Goal: Use online tool/utility: Utilize a website feature to perform a specific function

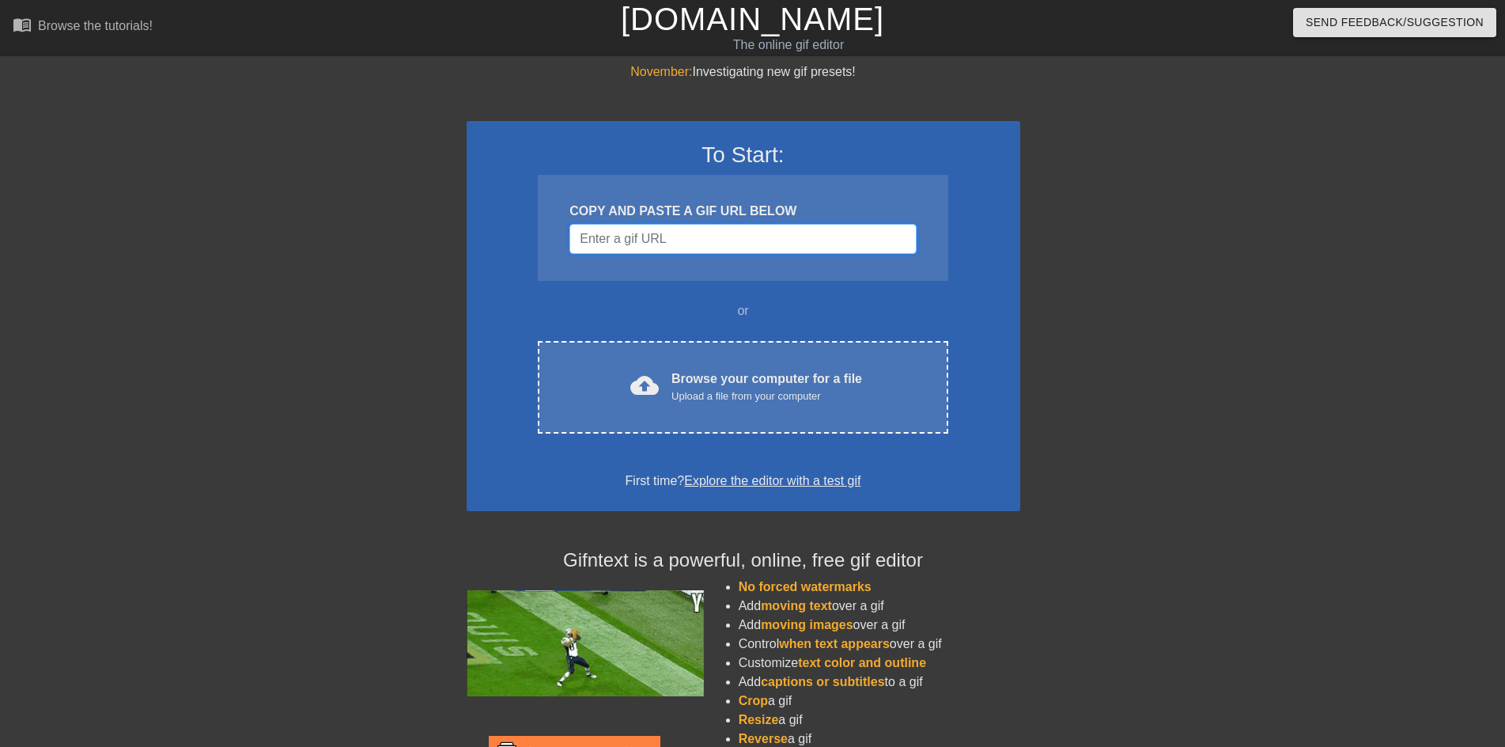
click at [693, 248] on input "Username" at bounding box center [743, 239] width 346 height 30
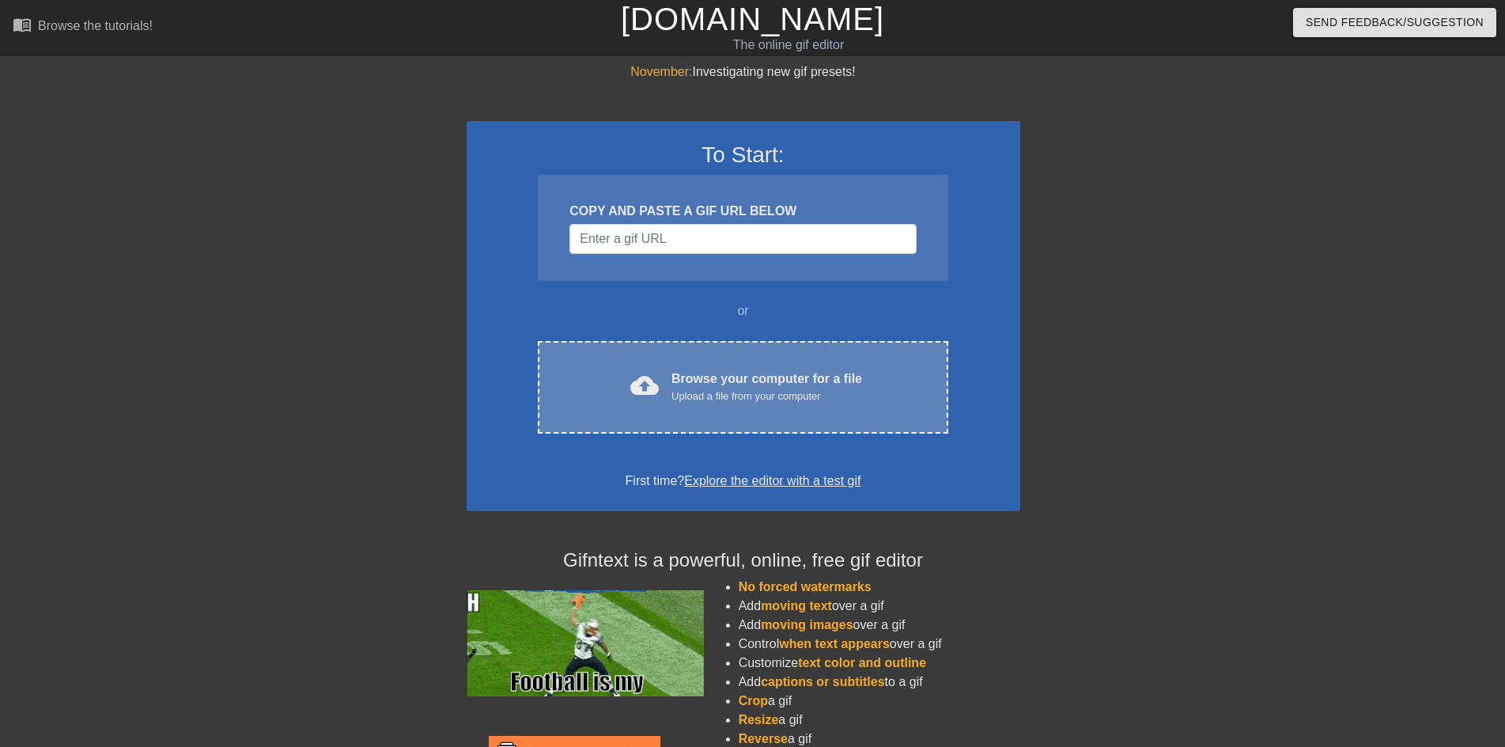
click at [740, 373] on div "Browse your computer for a file Upload a file from your computer" at bounding box center [767, 386] width 191 height 35
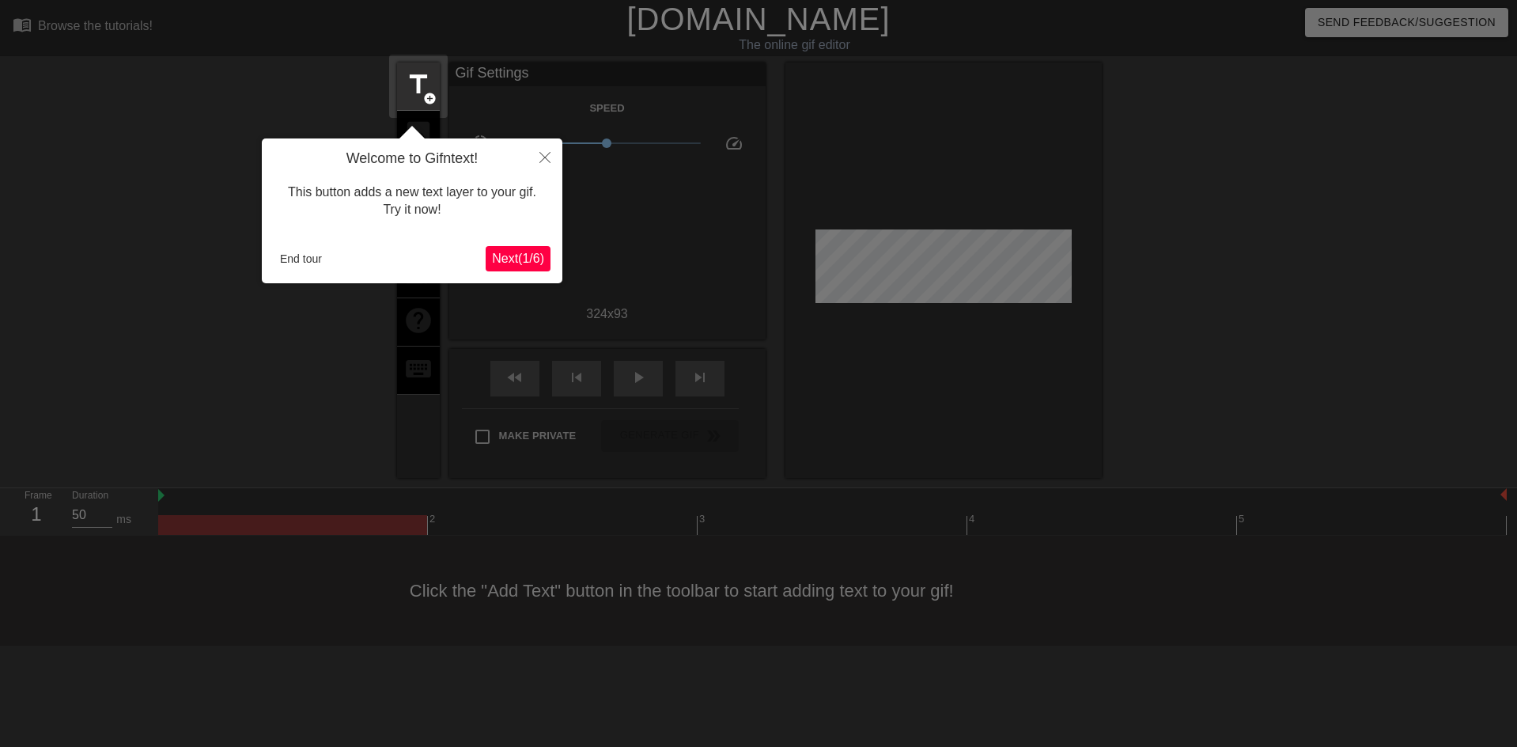
click at [502, 252] on span "Next ( 1 / 6 )" at bounding box center [518, 258] width 52 height 13
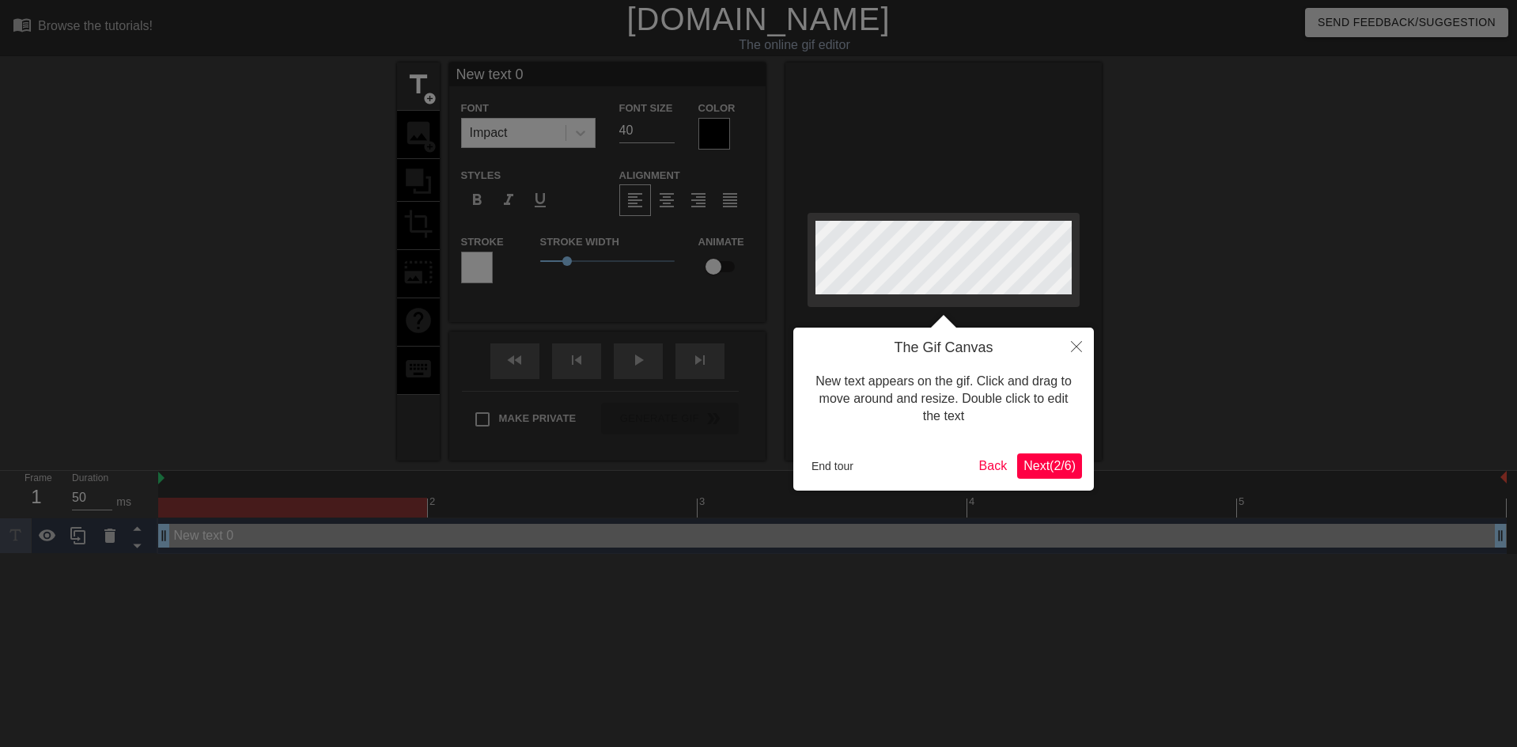
click at [1040, 464] on span "Next ( 2 / 6 )" at bounding box center [1050, 465] width 52 height 13
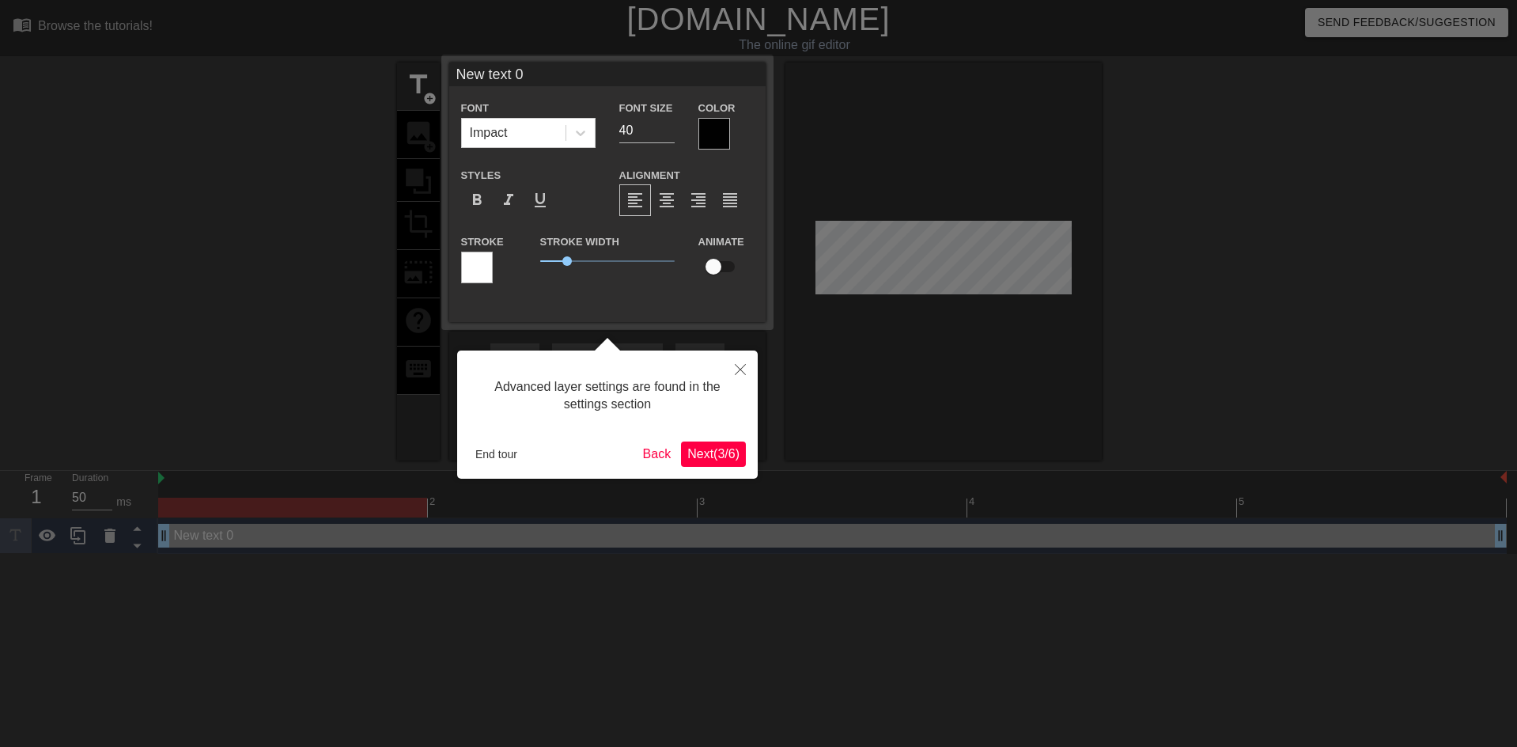
click at [702, 438] on div "Advanced layer settings are found in the settings section End tour Back Next ( …" at bounding box center [607, 414] width 301 height 128
click at [706, 447] on span "Next ( 3 / 6 )" at bounding box center [713, 453] width 52 height 13
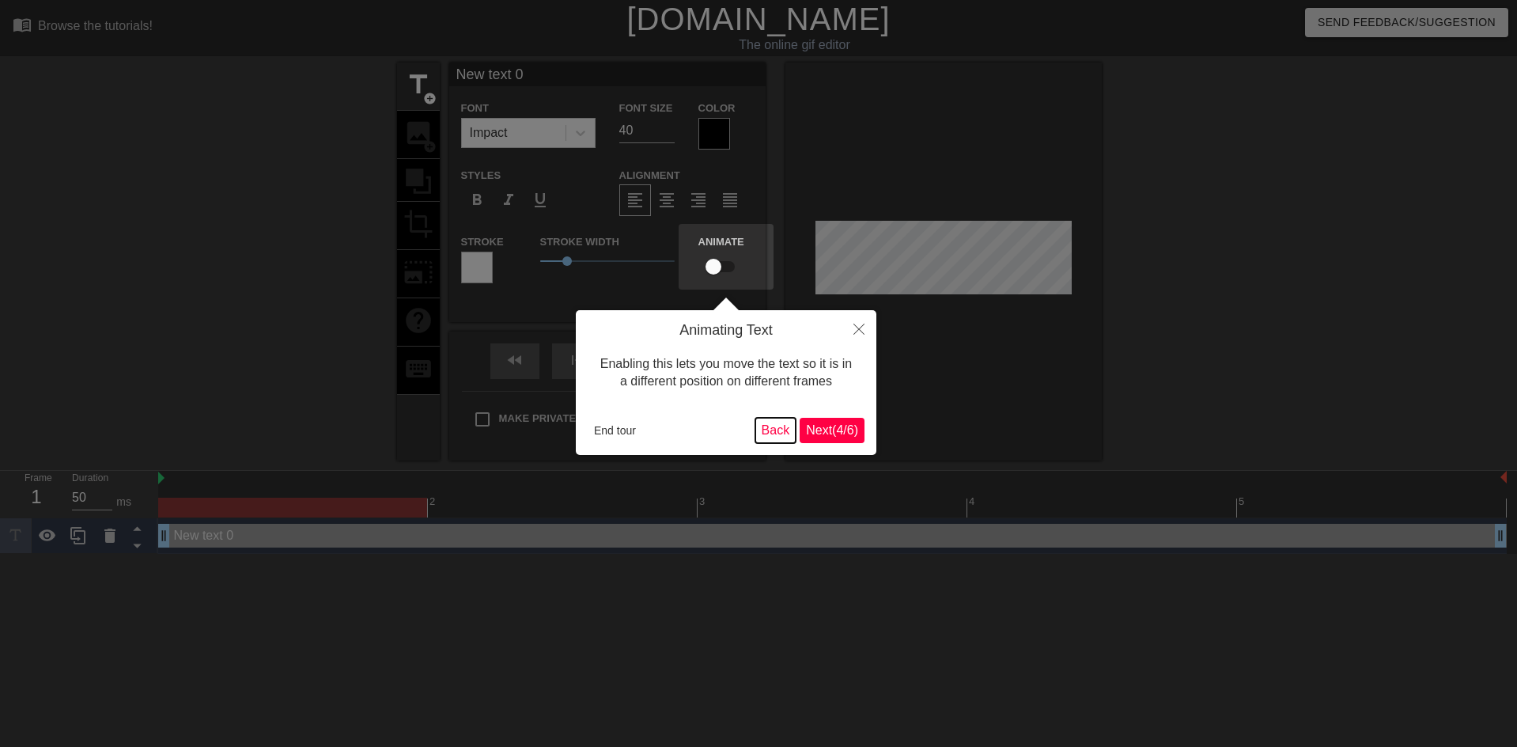
click at [786, 431] on button "Back" at bounding box center [775, 430] width 41 height 25
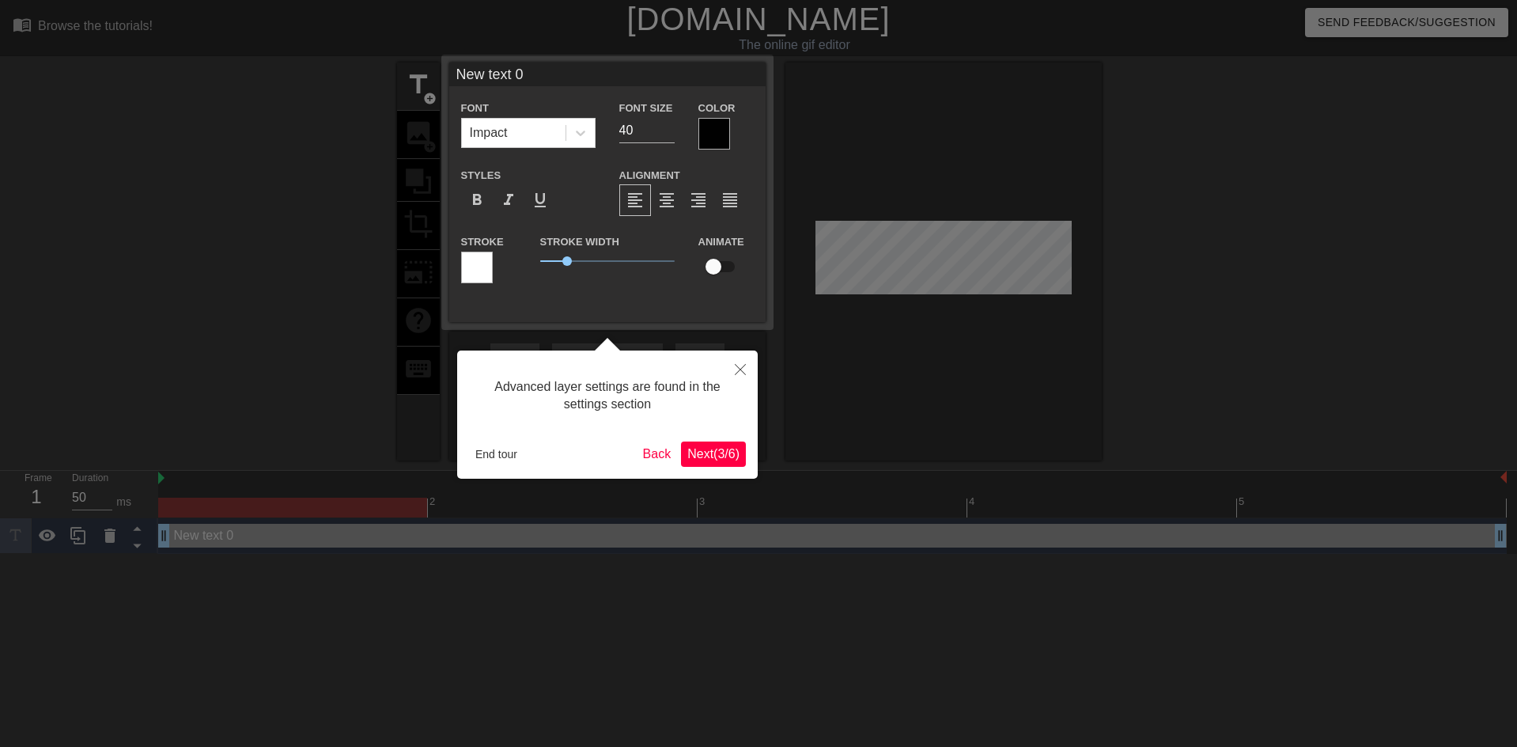
click at [846, 440] on div at bounding box center [758, 373] width 1517 height 747
click at [691, 466] on button "Next ( 3 / 6 )" at bounding box center [713, 453] width 65 height 25
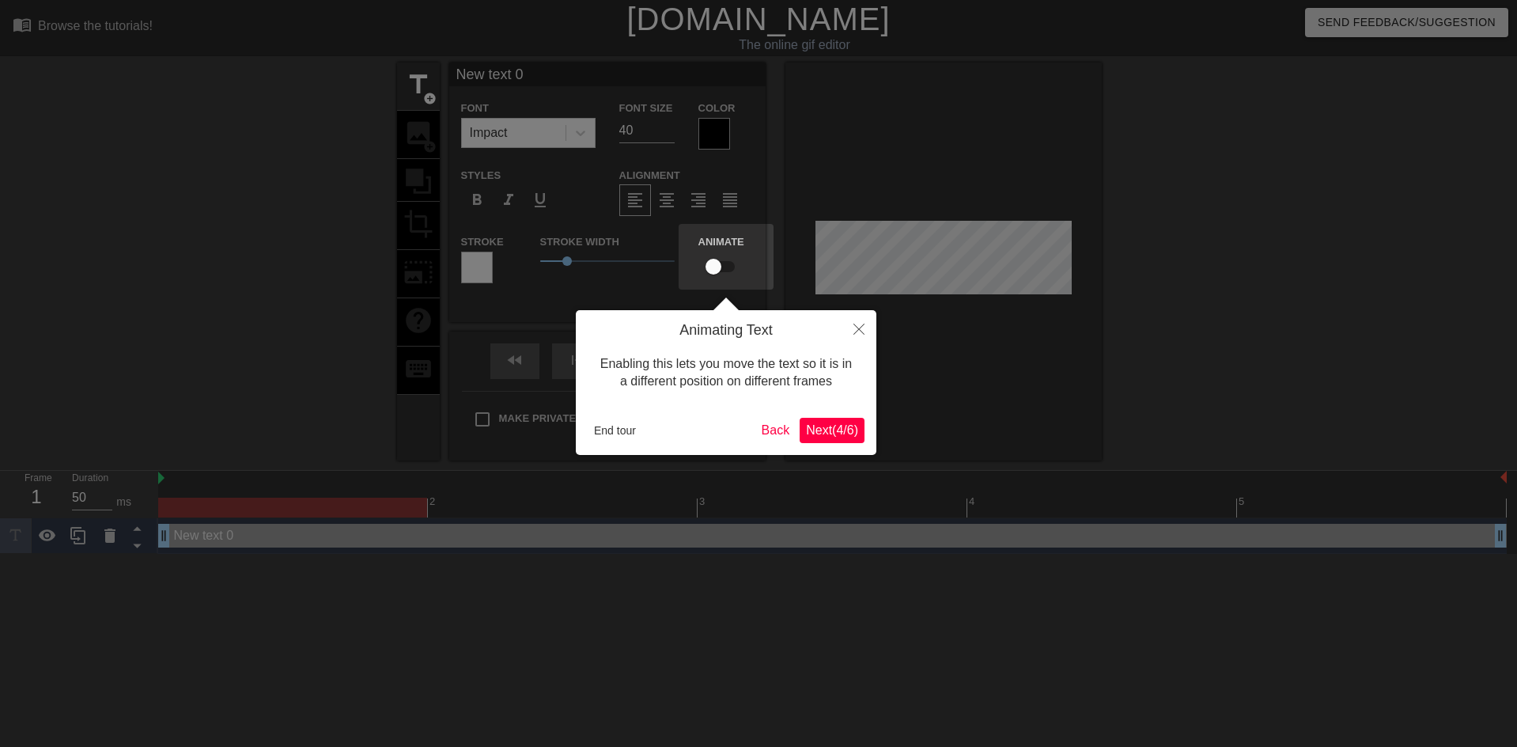
click at [694, 452] on body "menu_book Browse the tutorials! Gifntext.com The online gif editor Send Feedbac…" at bounding box center [758, 277] width 1517 height 554
click at [820, 432] on span "Next ( 4 / 6 )" at bounding box center [832, 429] width 52 height 13
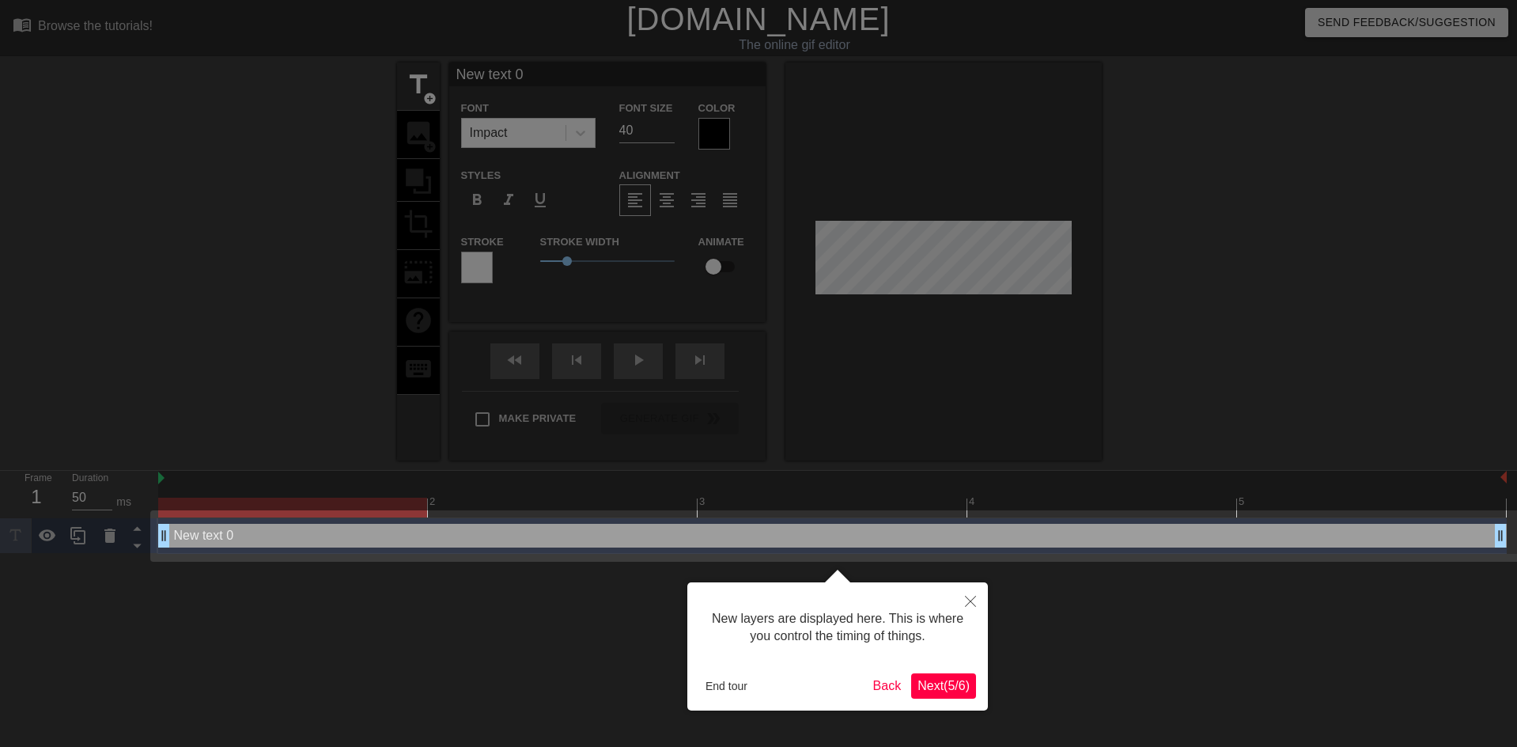
click at [941, 691] on span "Next ( 5 / 6 )" at bounding box center [944, 685] width 52 height 13
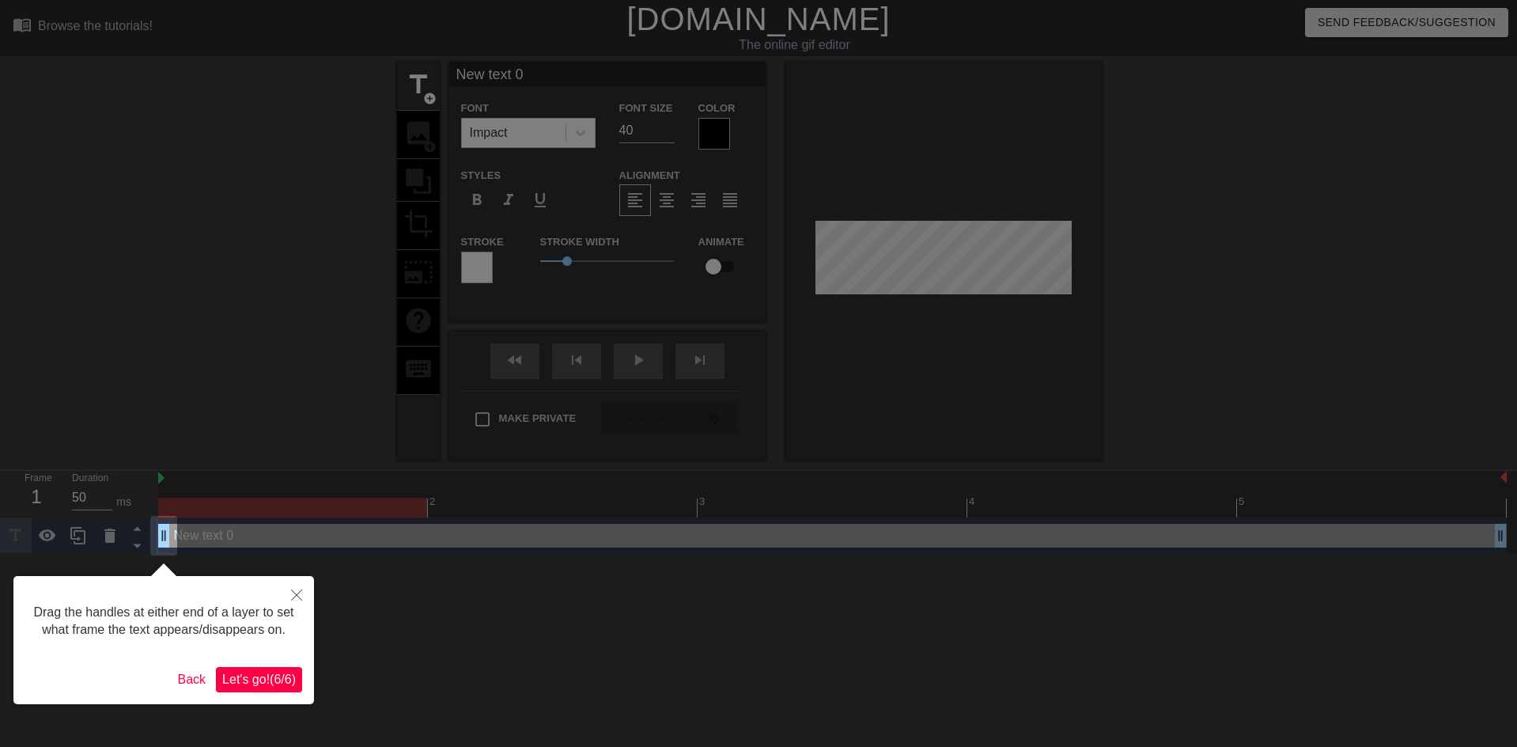
click at [277, 669] on button "Let's go! ( 6 / 6 )" at bounding box center [259, 679] width 86 height 25
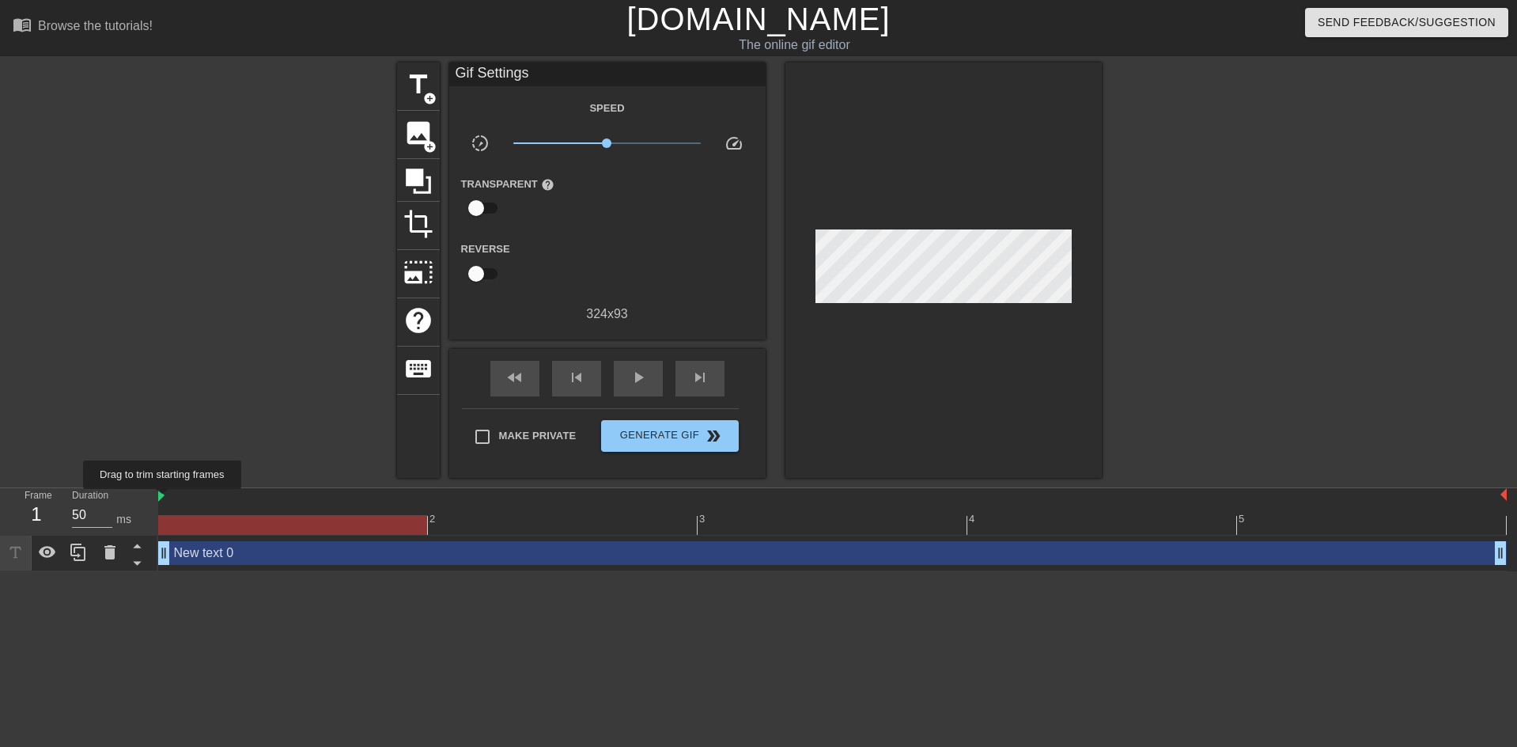
click at [163, 500] on img at bounding box center [161, 495] width 6 height 13
click at [420, 144] on span "image" at bounding box center [418, 133] width 30 height 30
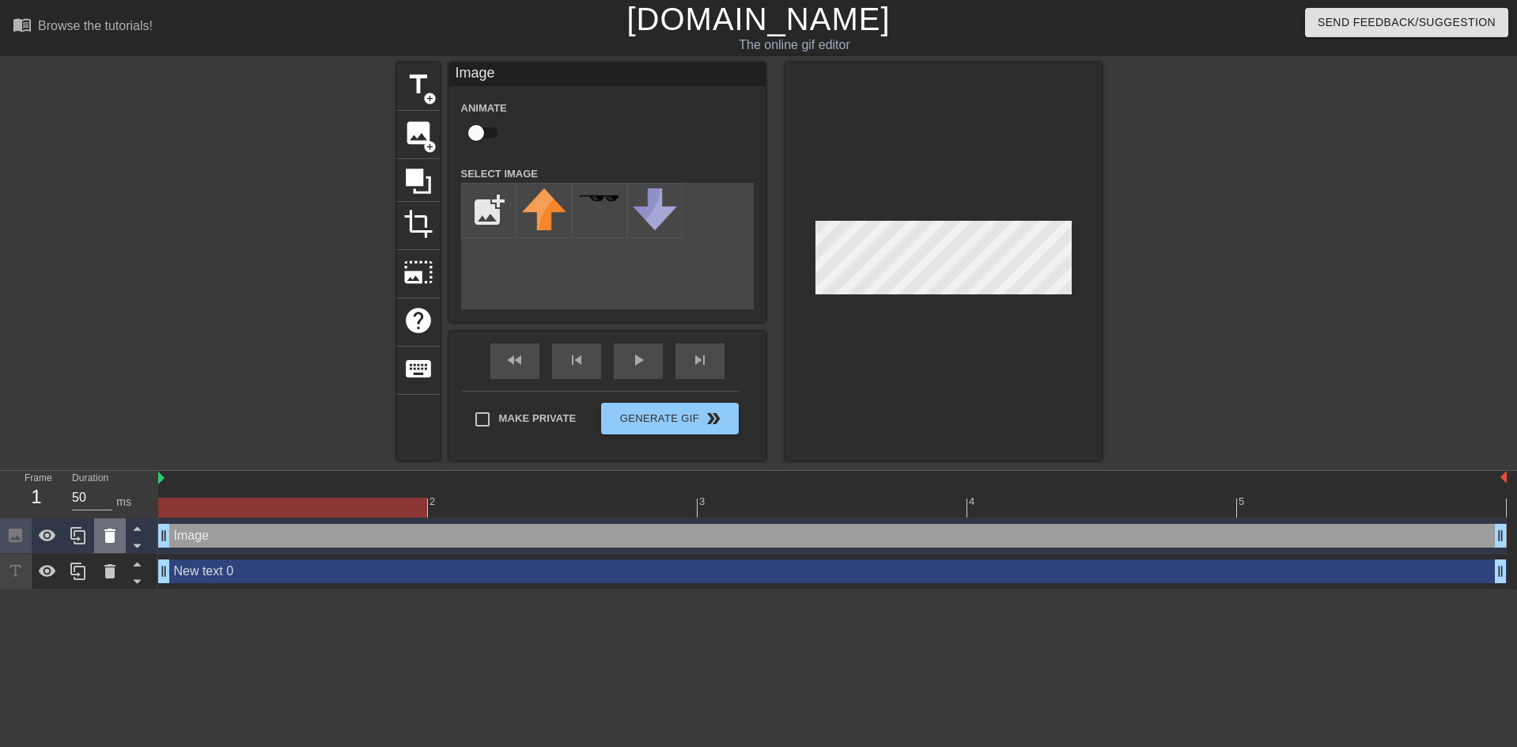
click at [112, 531] on icon at bounding box center [109, 535] width 11 height 14
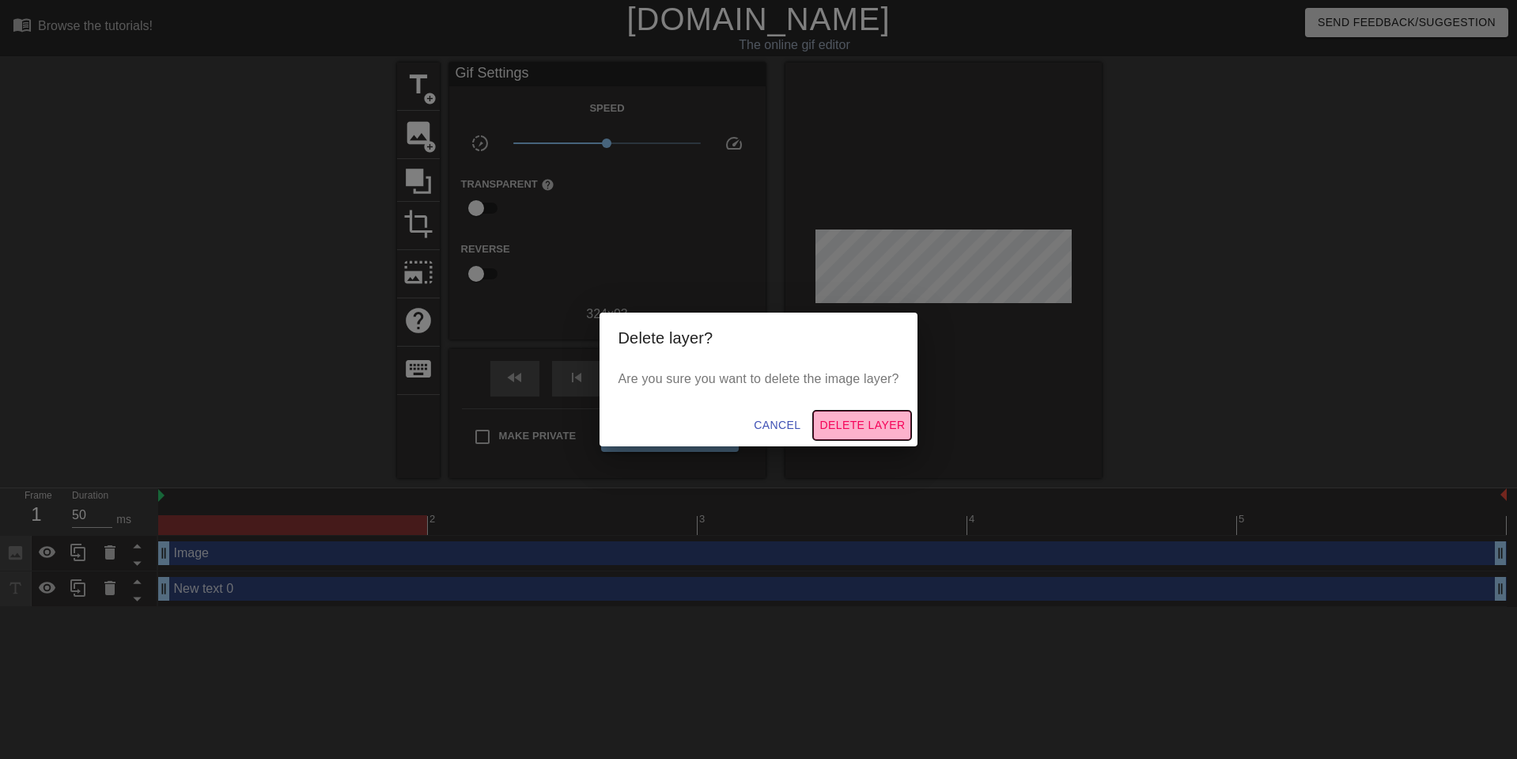
click at [832, 424] on span "Delete Layer" at bounding box center [862, 425] width 85 height 20
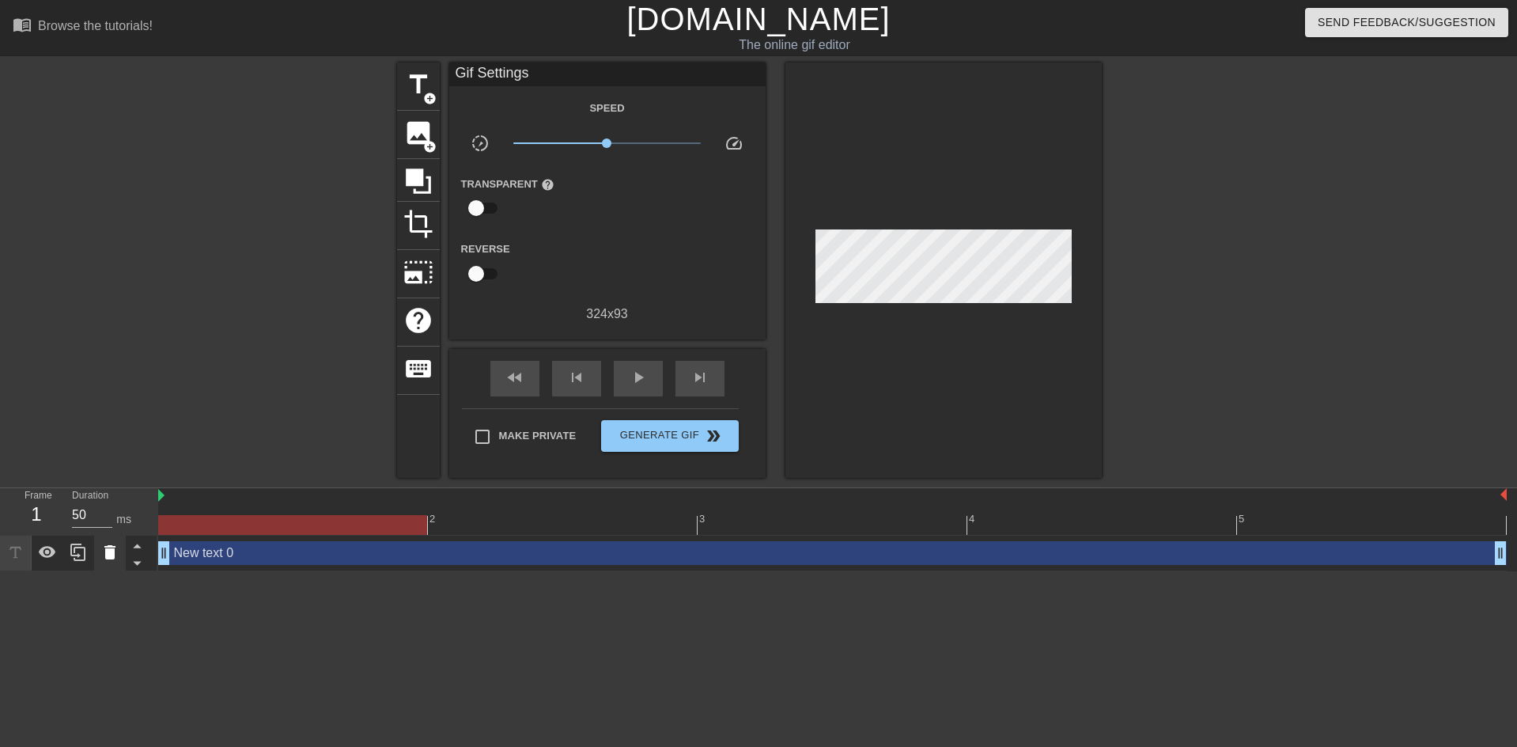
click at [110, 547] on icon at bounding box center [109, 552] width 11 height 14
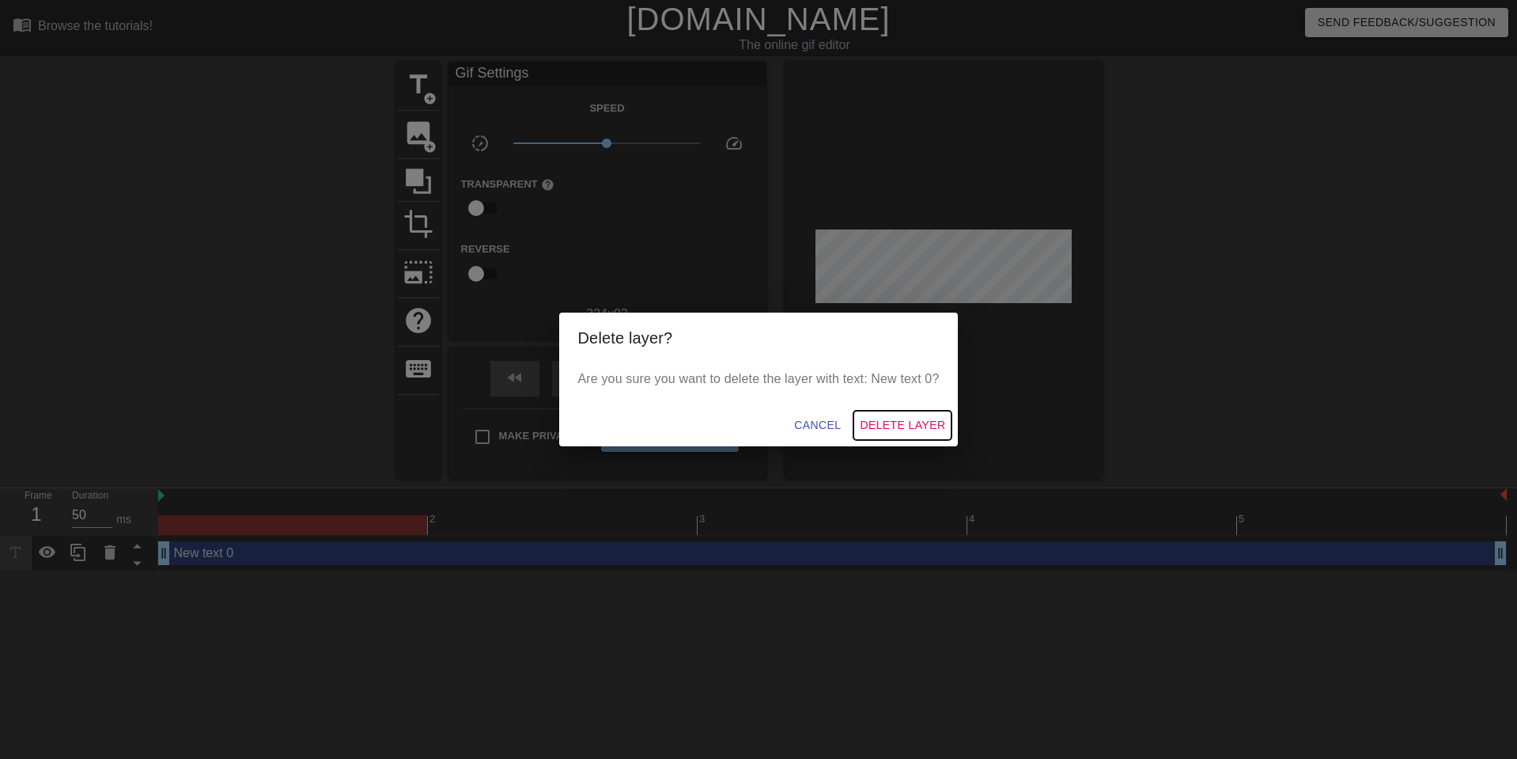
click at [905, 431] on span "Delete Layer" at bounding box center [902, 425] width 85 height 20
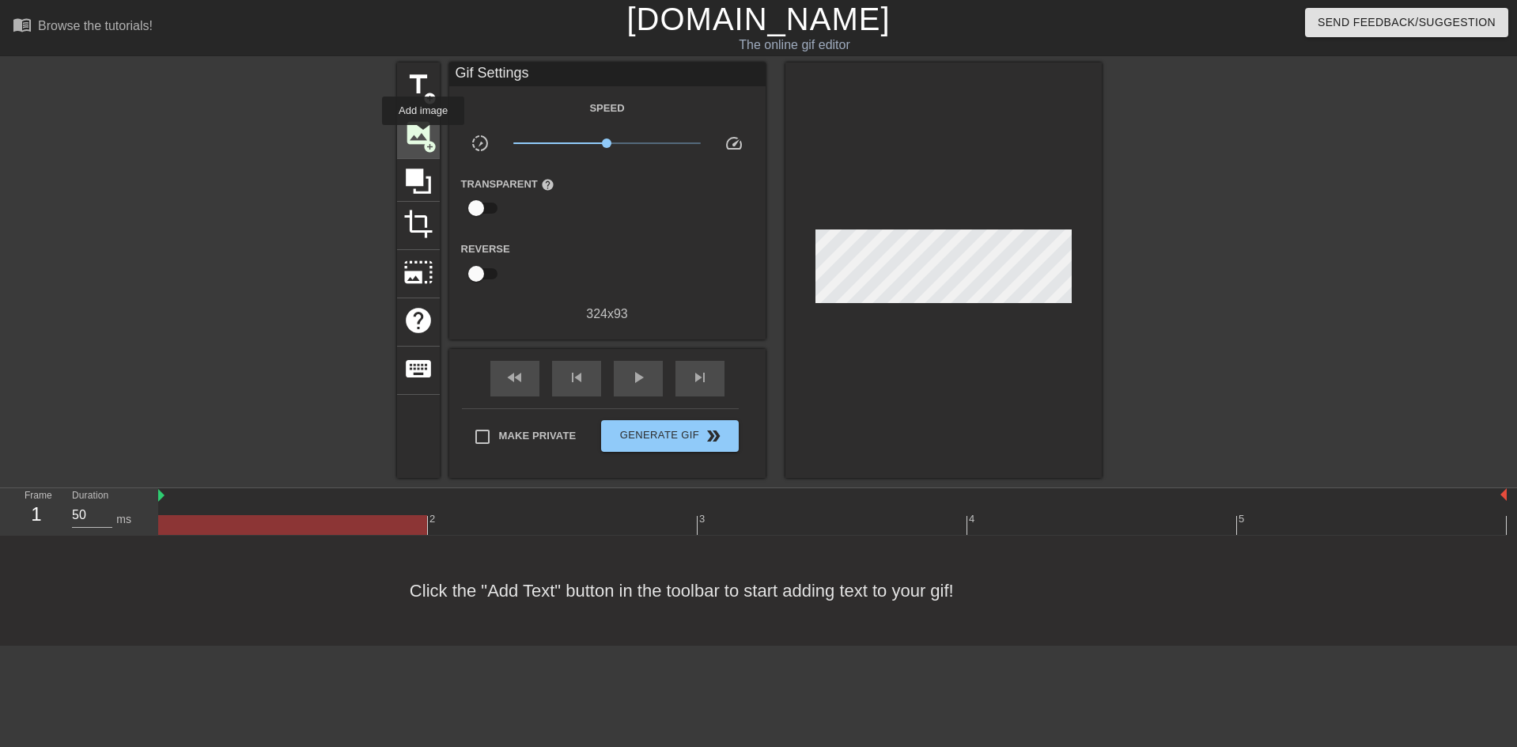
click at [423, 136] on span "image" at bounding box center [418, 133] width 30 height 30
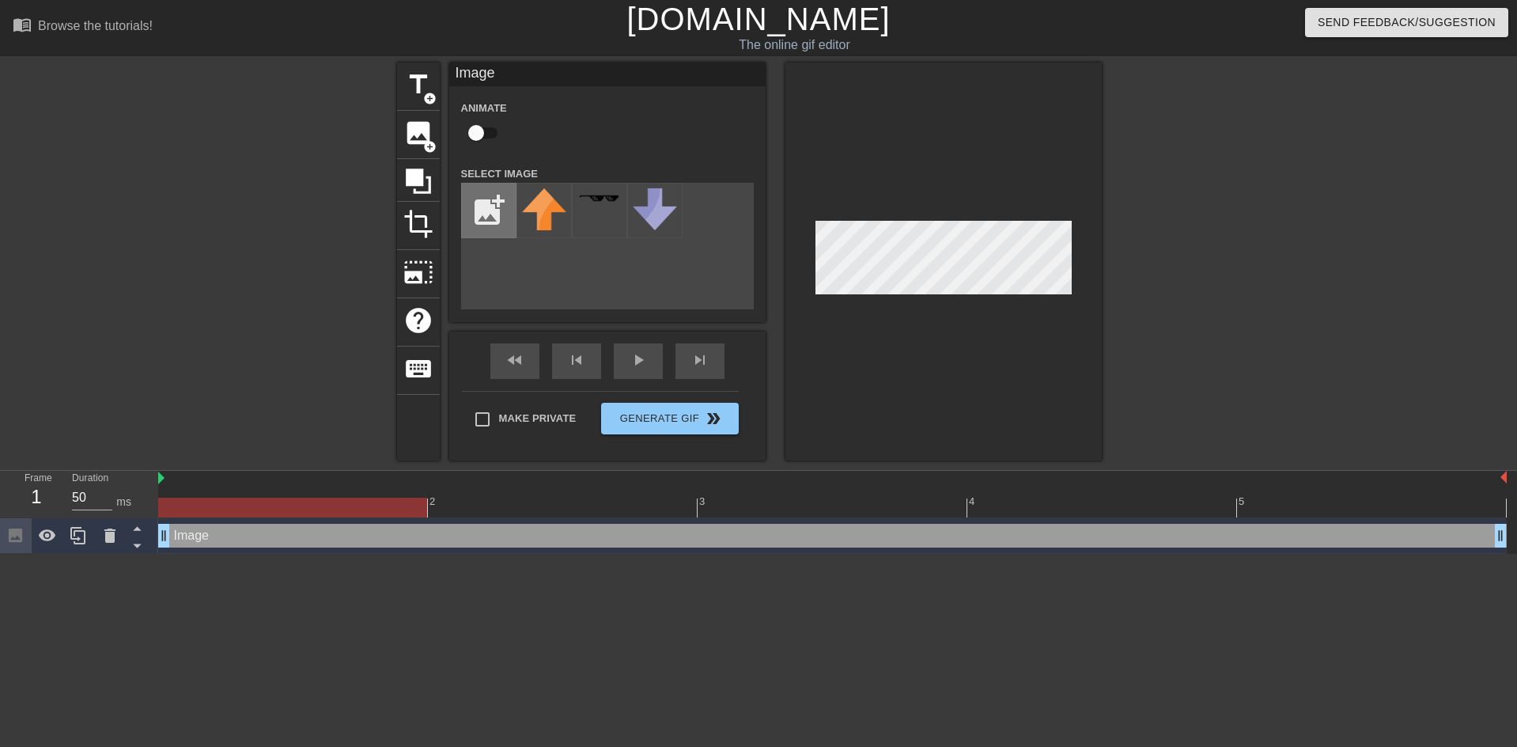
click at [472, 211] on input "file" at bounding box center [489, 211] width 54 height 54
click at [487, 210] on input "file" at bounding box center [489, 211] width 54 height 54
type input "C:\fakepath\d7a152c1a69f4a529c4dcdd31f43e2f2~tplv-jj85edgx6n-image-origin.jpeg"
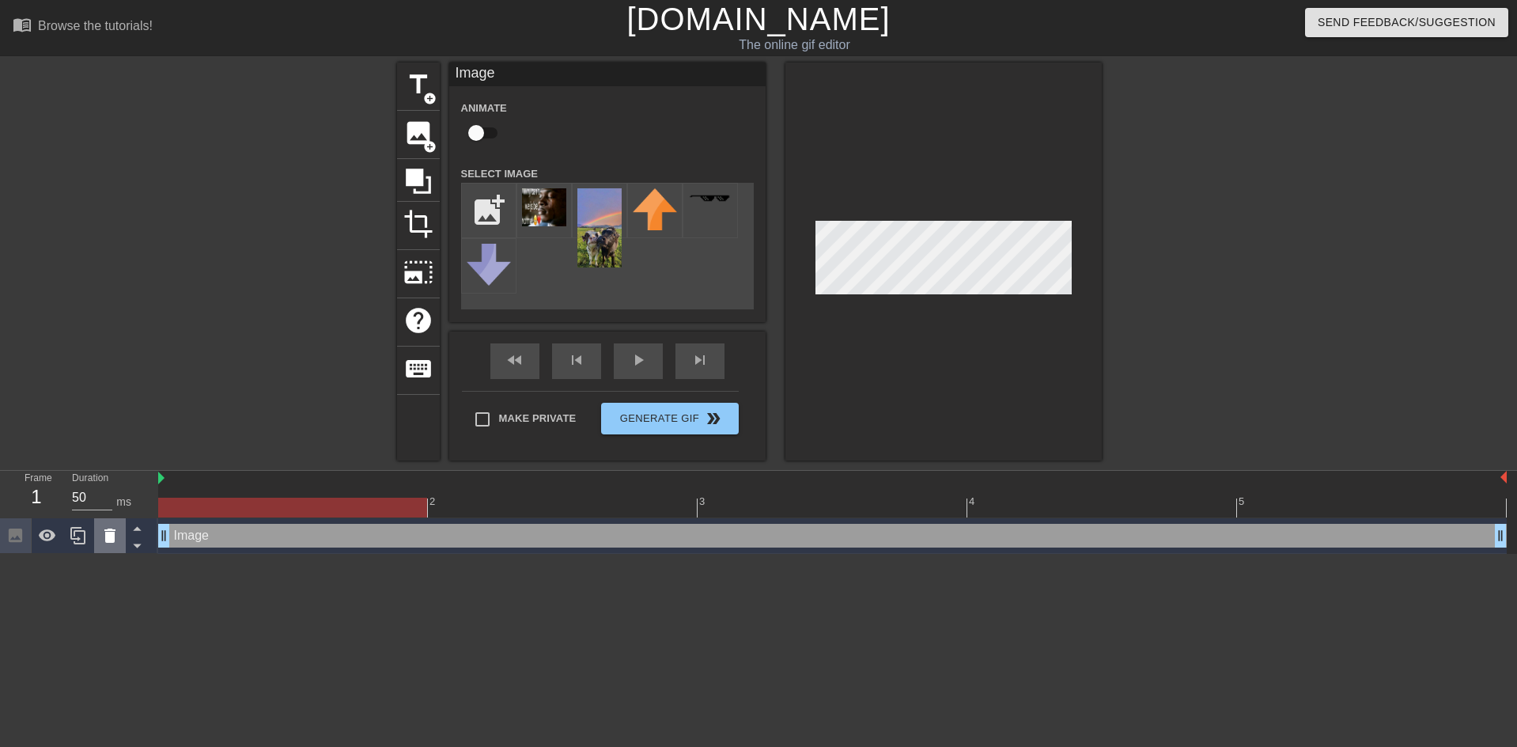
click at [112, 532] on icon at bounding box center [109, 535] width 19 height 19
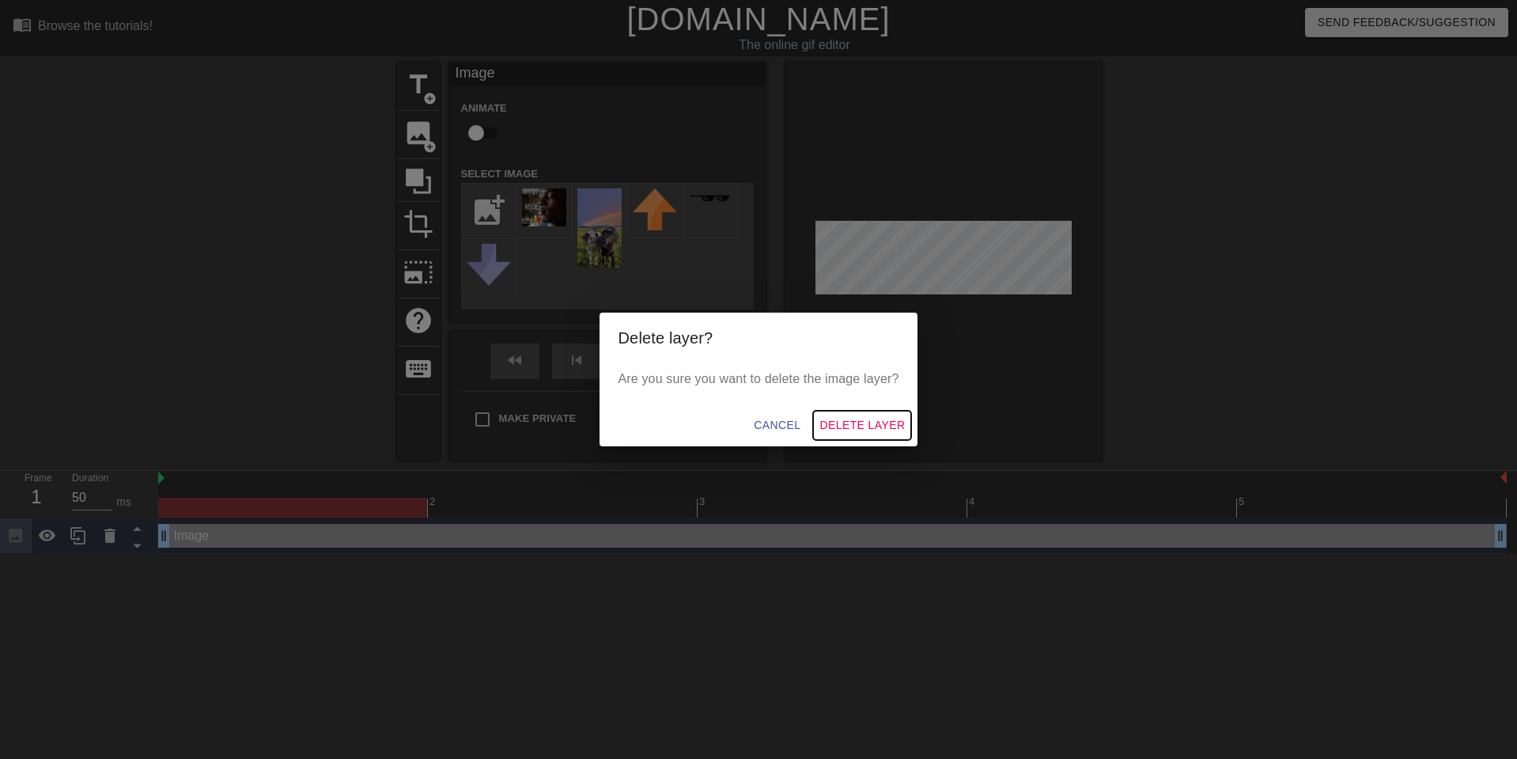
click at [854, 418] on span "Delete Layer" at bounding box center [862, 425] width 85 height 20
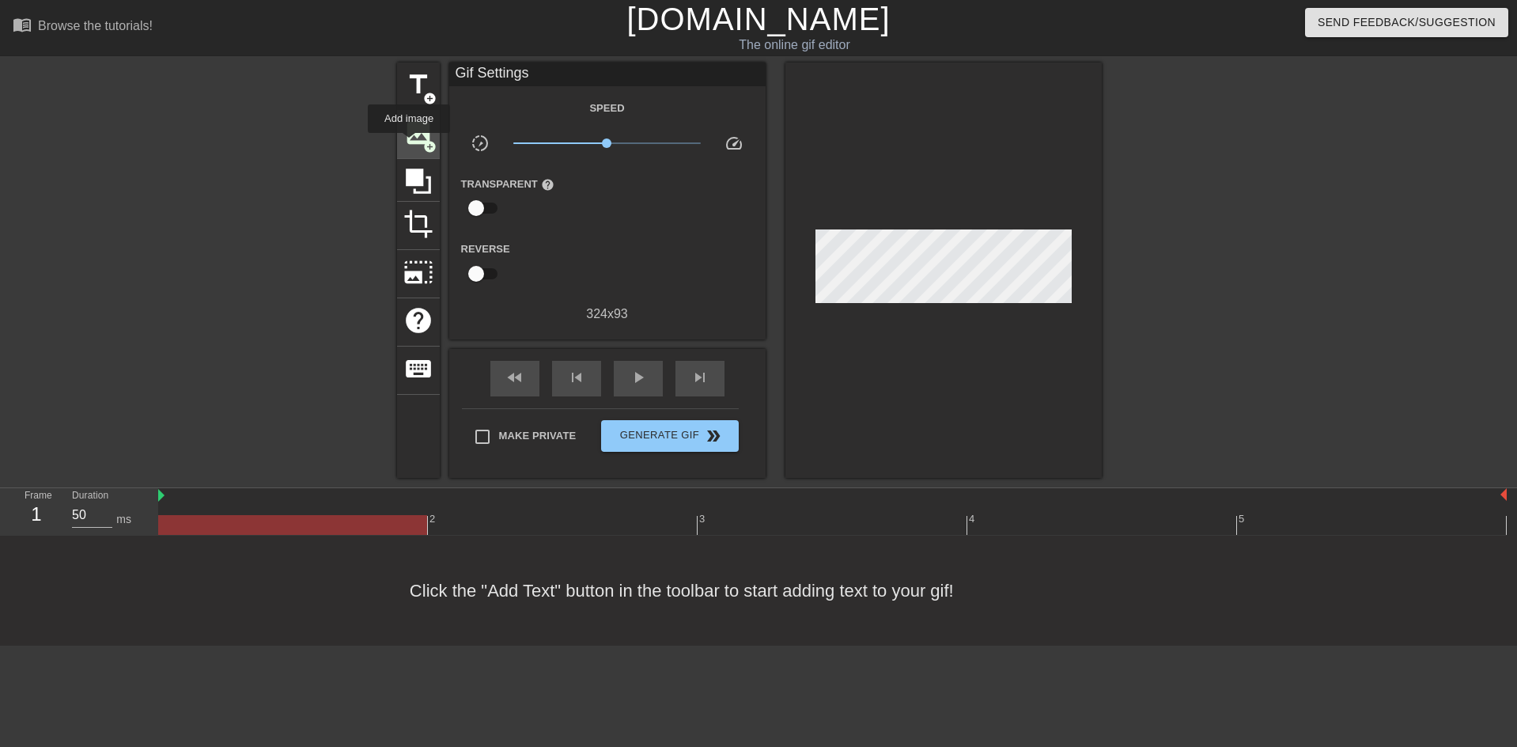
click at [411, 123] on span "image" at bounding box center [418, 133] width 30 height 30
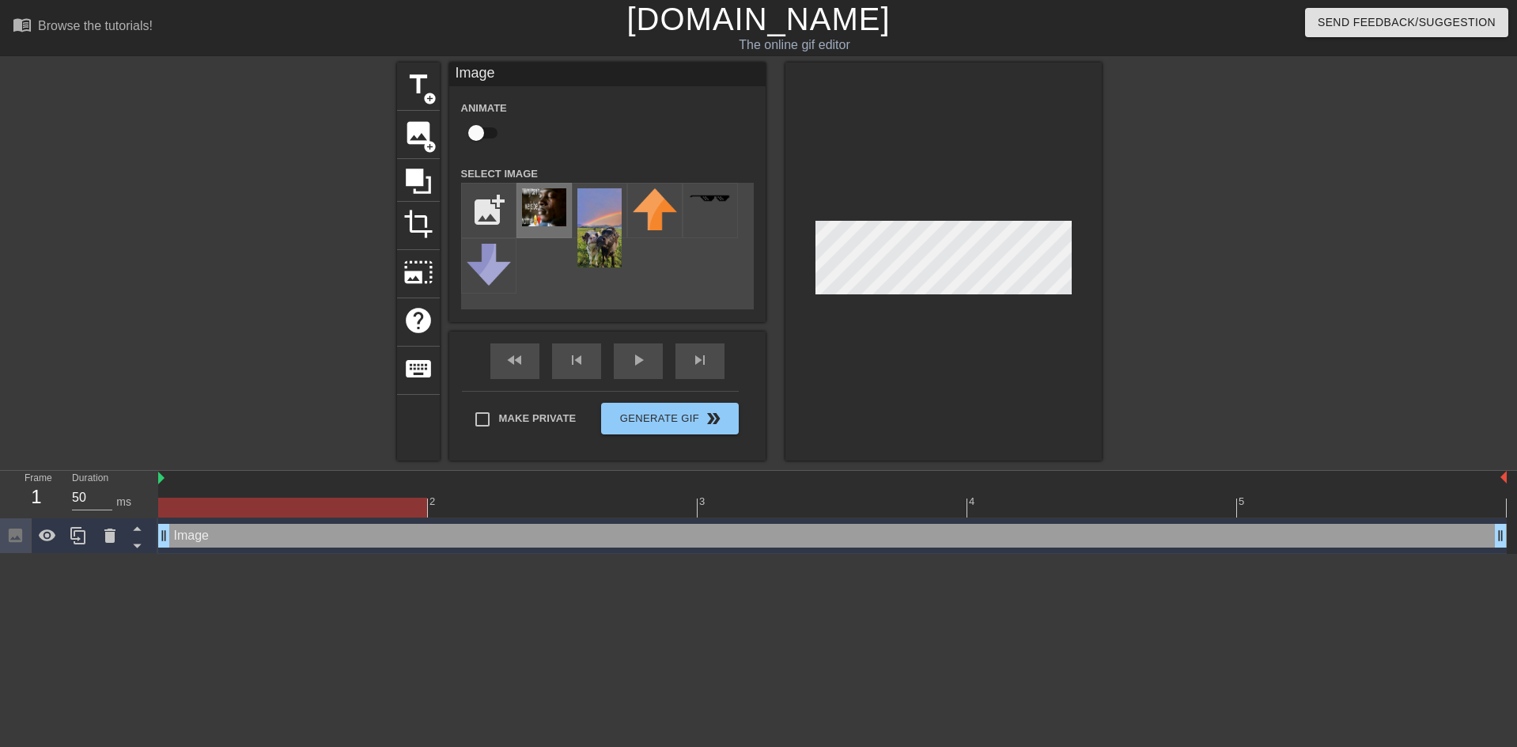
click at [529, 206] on img at bounding box center [544, 207] width 44 height 38
click at [54, 535] on icon at bounding box center [47, 535] width 17 height 12
click at [54, 535] on icon at bounding box center [47, 535] width 17 height 15
click at [57, 530] on div at bounding box center [48, 535] width 32 height 35
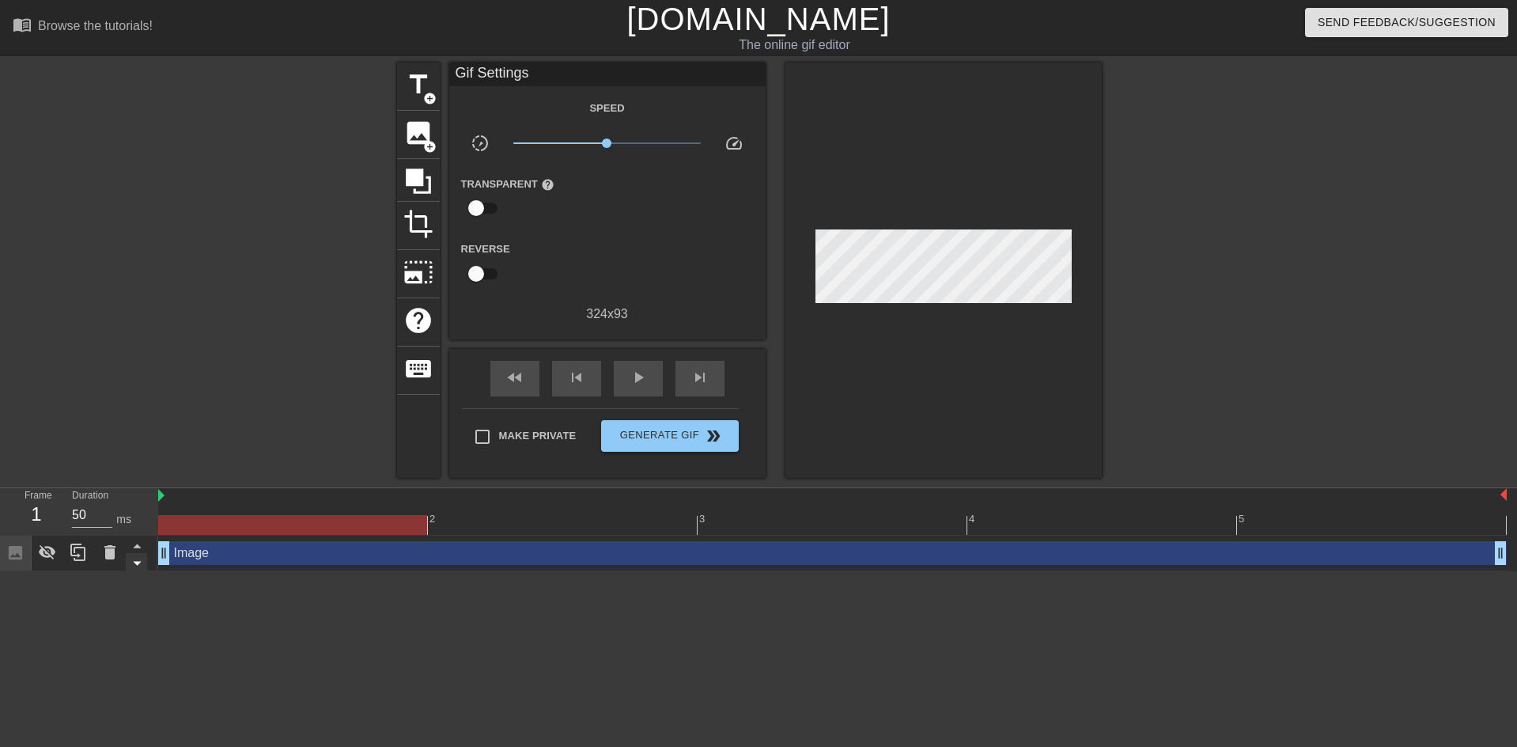
click at [126, 555] on div at bounding box center [136, 561] width 21 height 17
click at [52, 553] on icon at bounding box center [47, 552] width 17 height 15
click at [52, 553] on icon at bounding box center [47, 553] width 17 height 12
click at [19, 554] on icon at bounding box center [15, 552] width 13 height 13
click at [625, 138] on span "x1.00" at bounding box center [606, 143] width 187 height 19
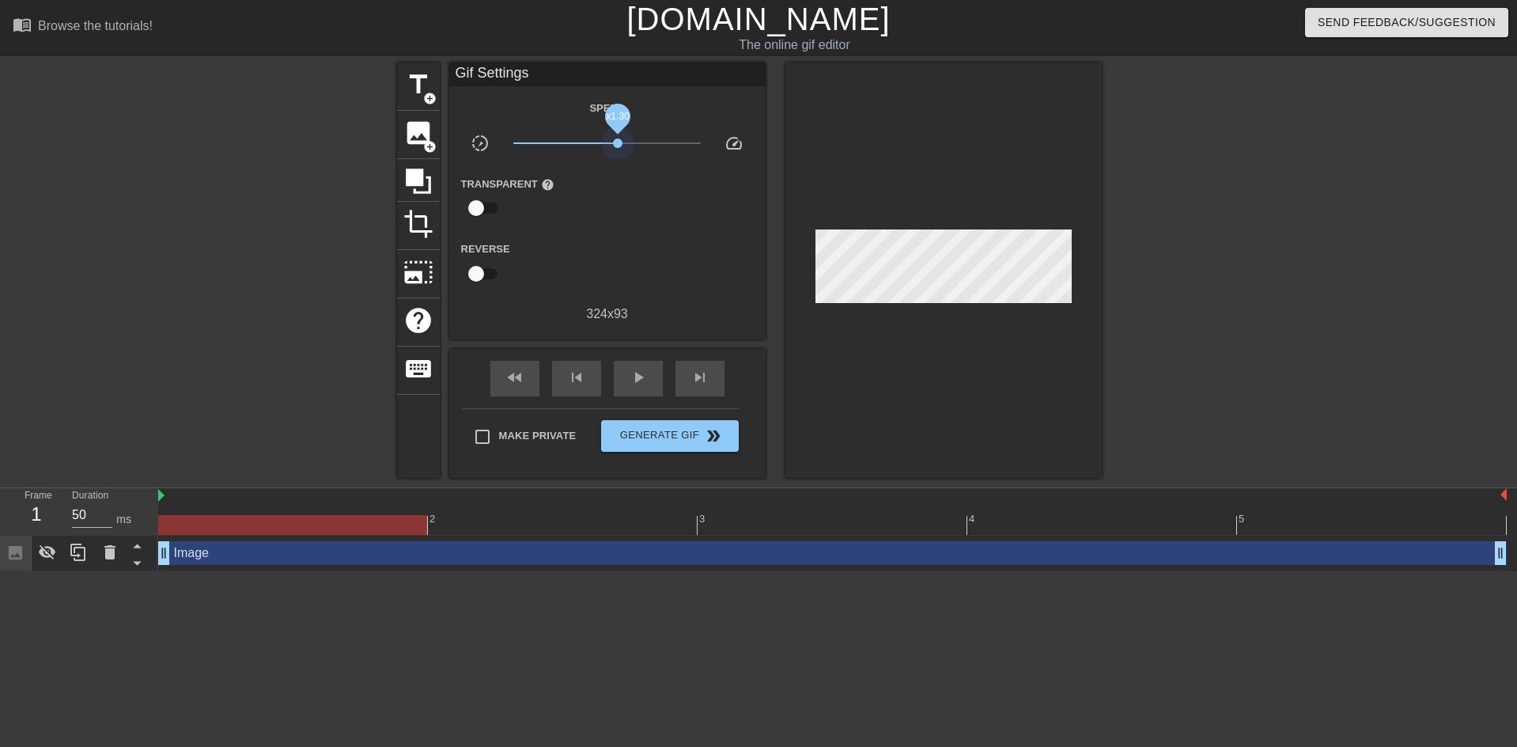
click at [616, 136] on span "x1.30" at bounding box center [606, 143] width 187 height 19
click at [600, 369] on div "skip_previous" at bounding box center [576, 379] width 49 height 36
click at [619, 369] on div "play_arrow" at bounding box center [638, 379] width 49 height 36
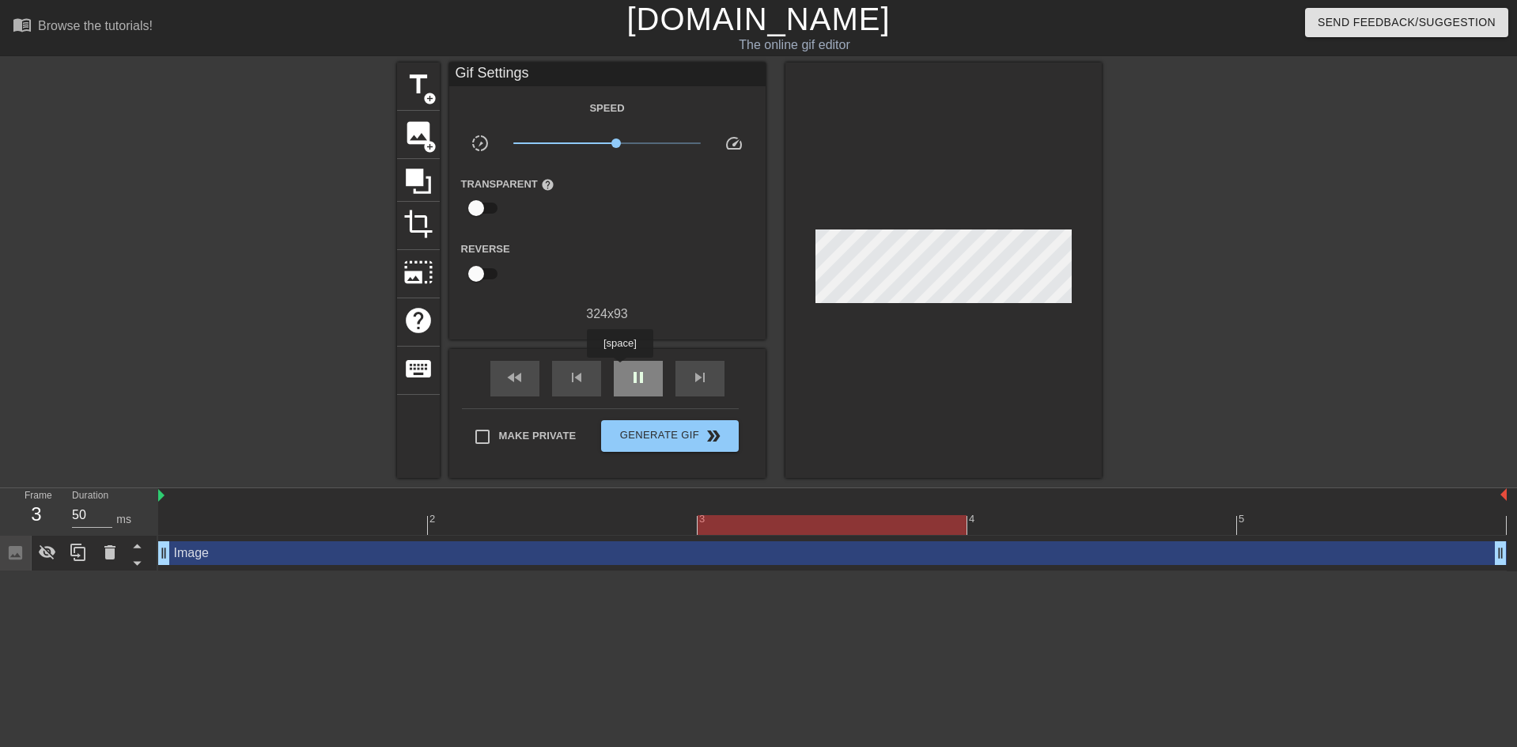
click at [619, 369] on div "pause" at bounding box center [638, 379] width 49 height 36
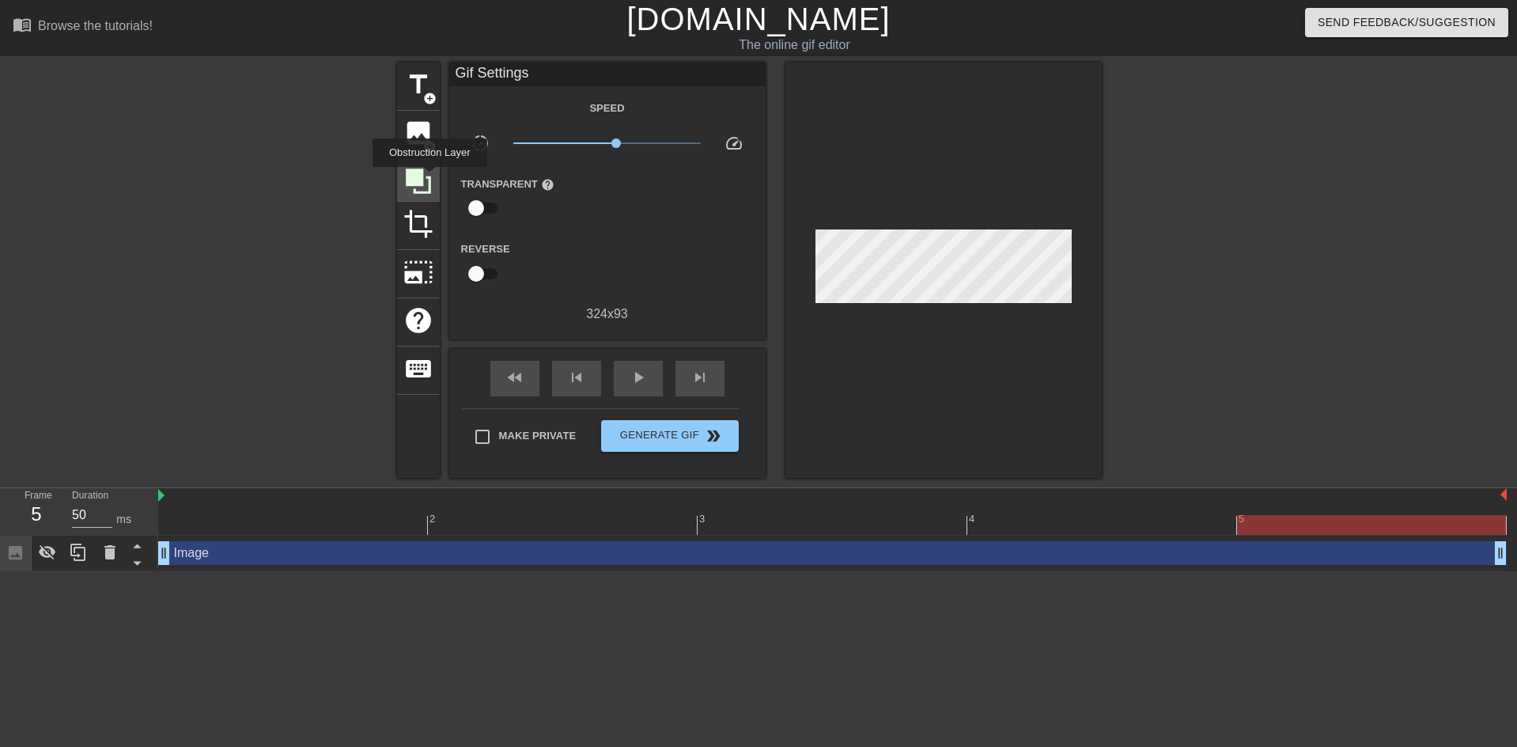
click at [426, 170] on icon at bounding box center [418, 181] width 30 height 30
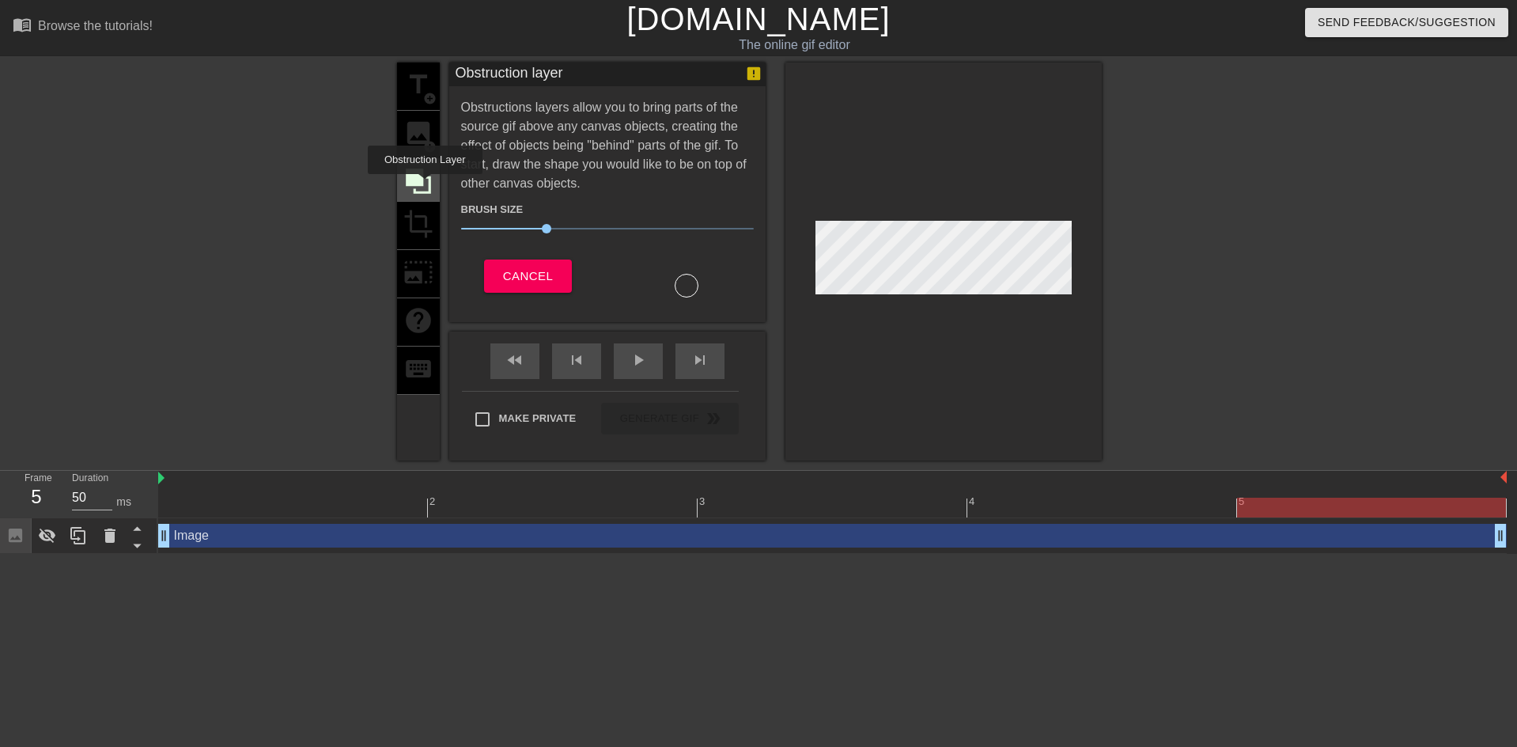
click at [422, 180] on icon at bounding box center [418, 180] width 25 height 25
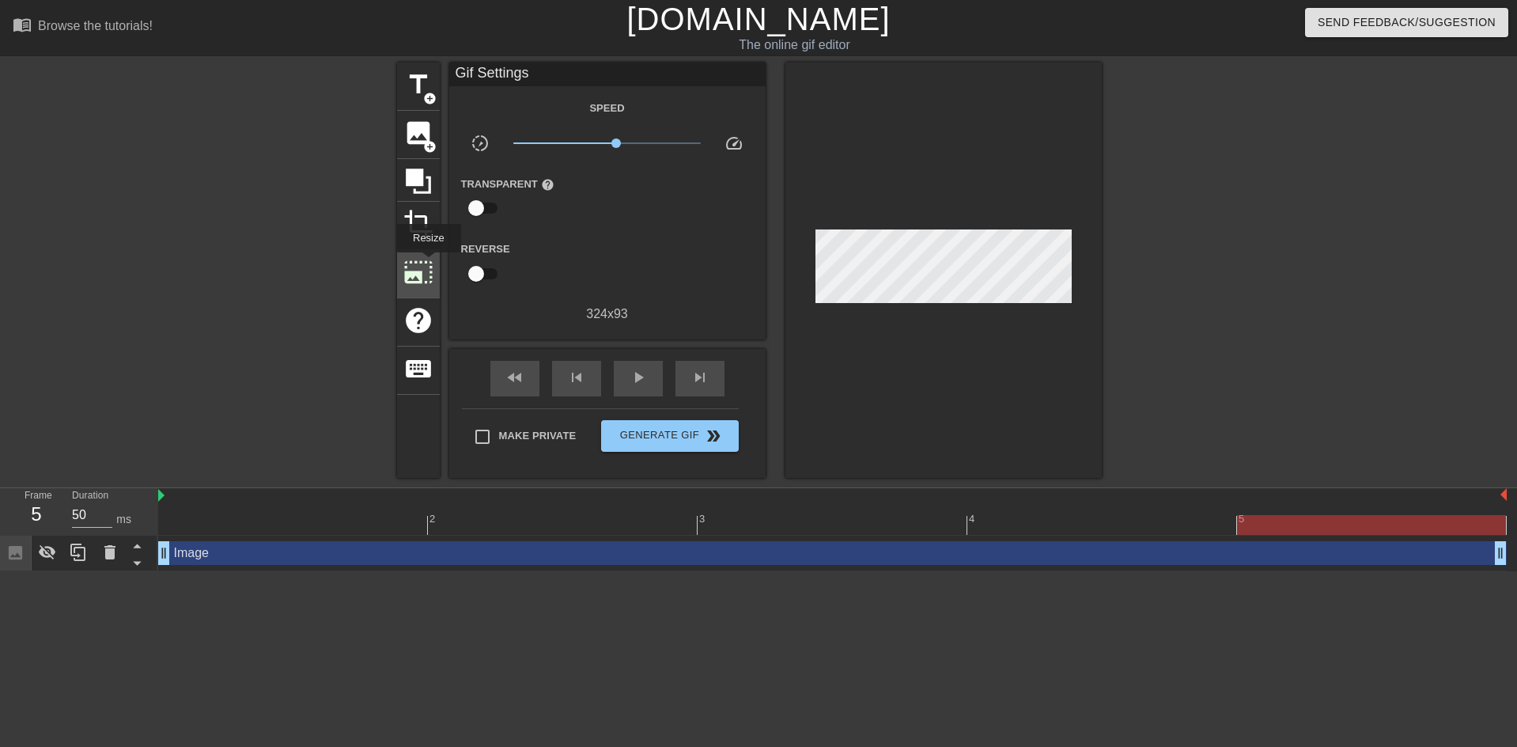
click at [426, 266] on span "photo_size_select_large" at bounding box center [418, 272] width 30 height 30
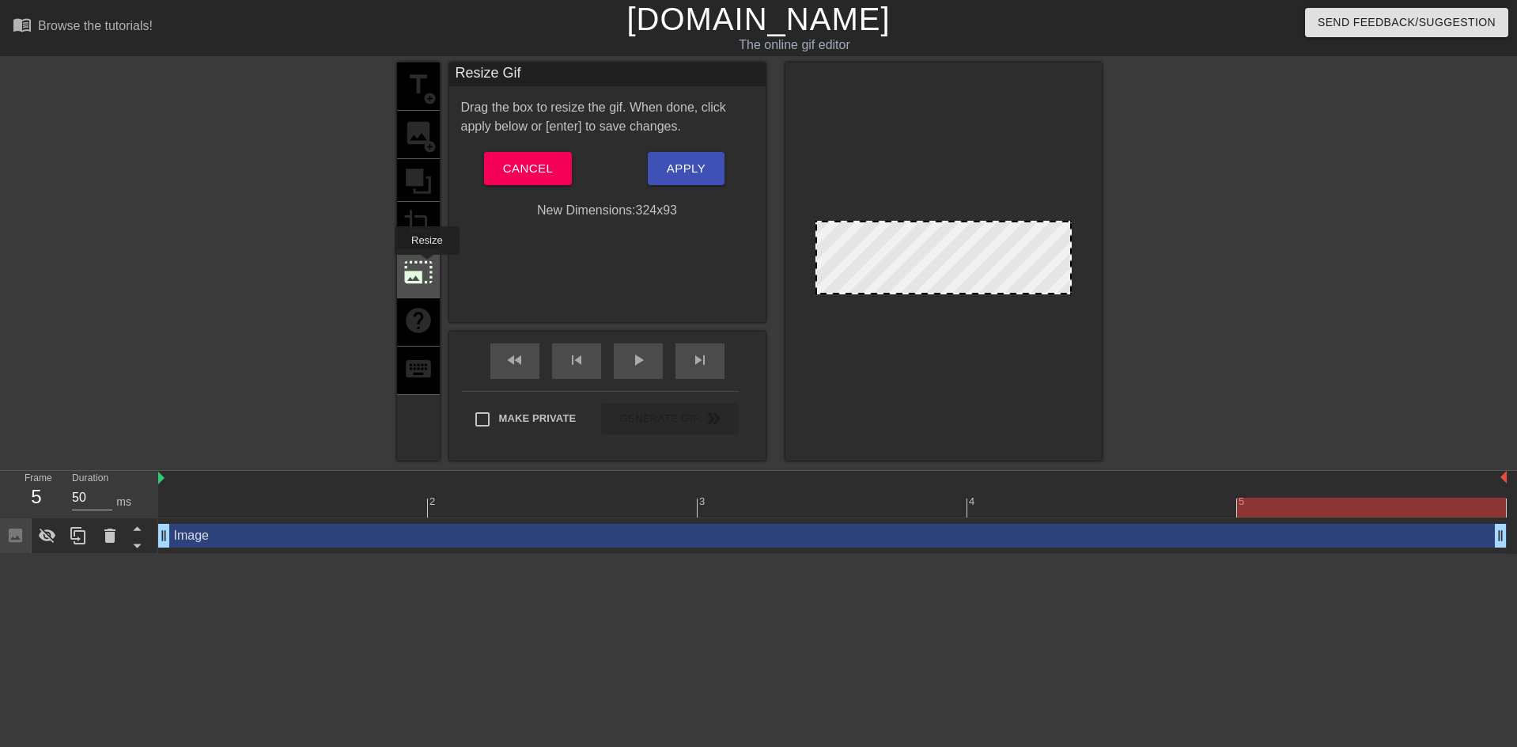
click at [426, 266] on span "photo_size_select_large" at bounding box center [418, 272] width 30 height 30
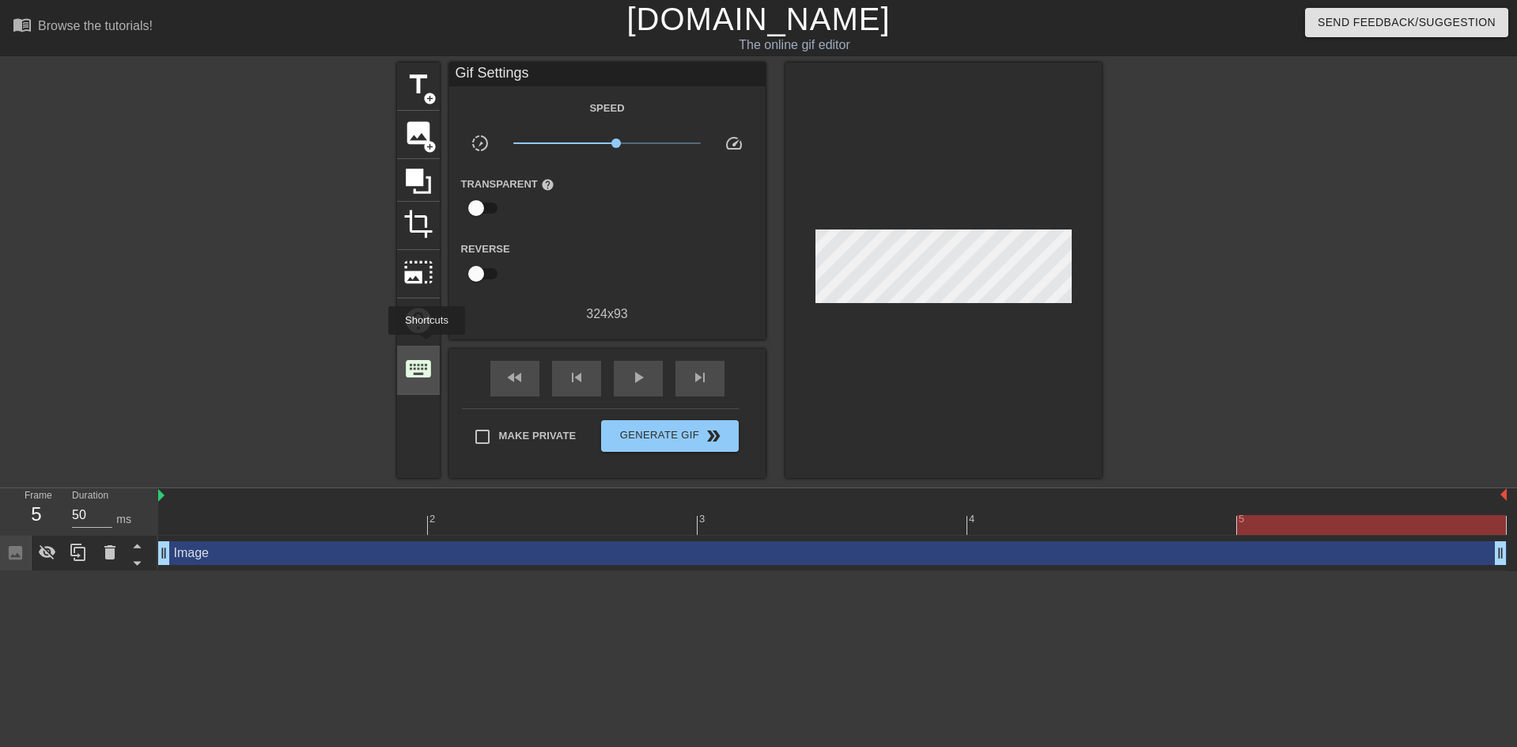
click at [426, 346] on div "keyboard" at bounding box center [418, 370] width 43 height 48
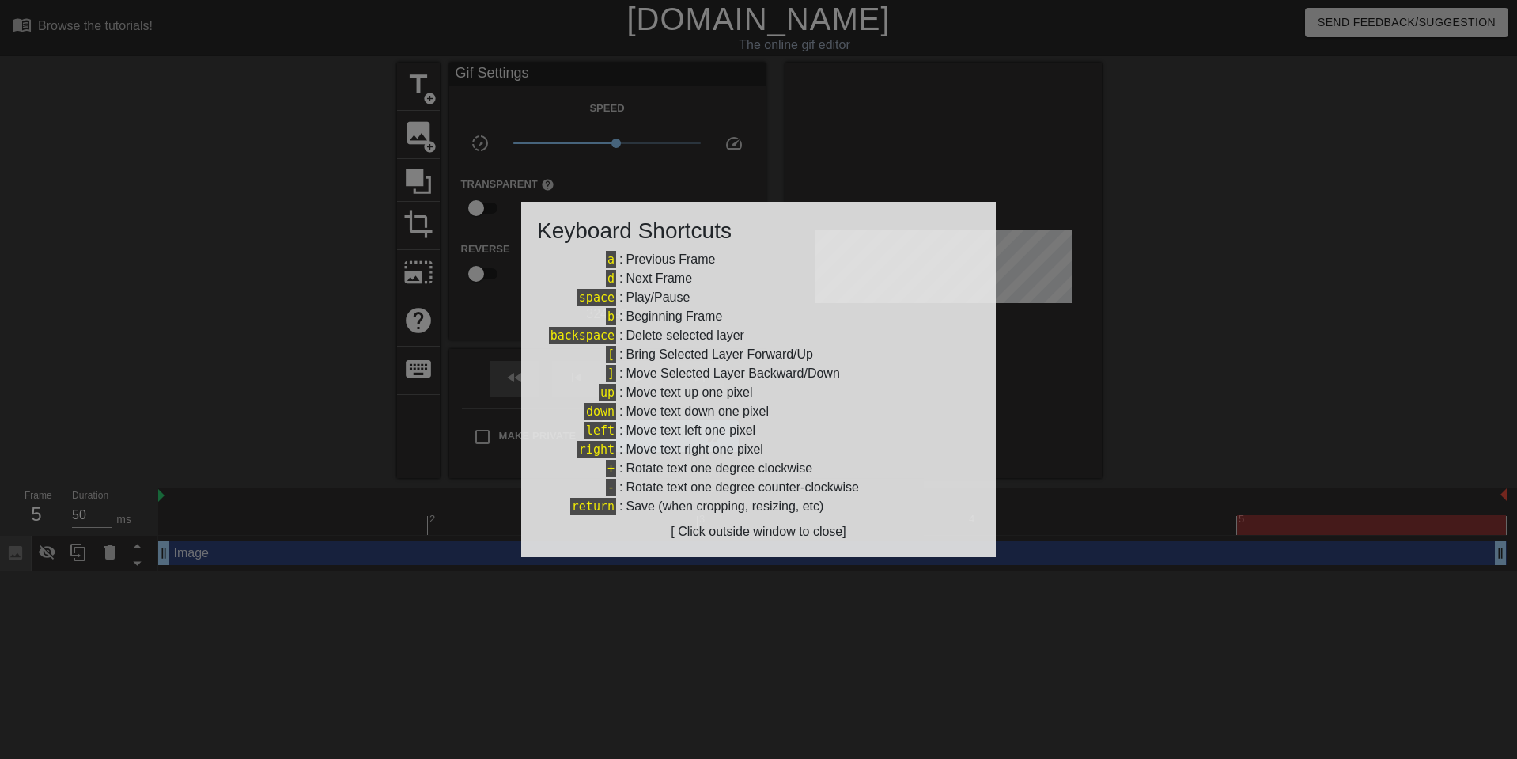
click at [424, 157] on div at bounding box center [758, 379] width 1517 height 759
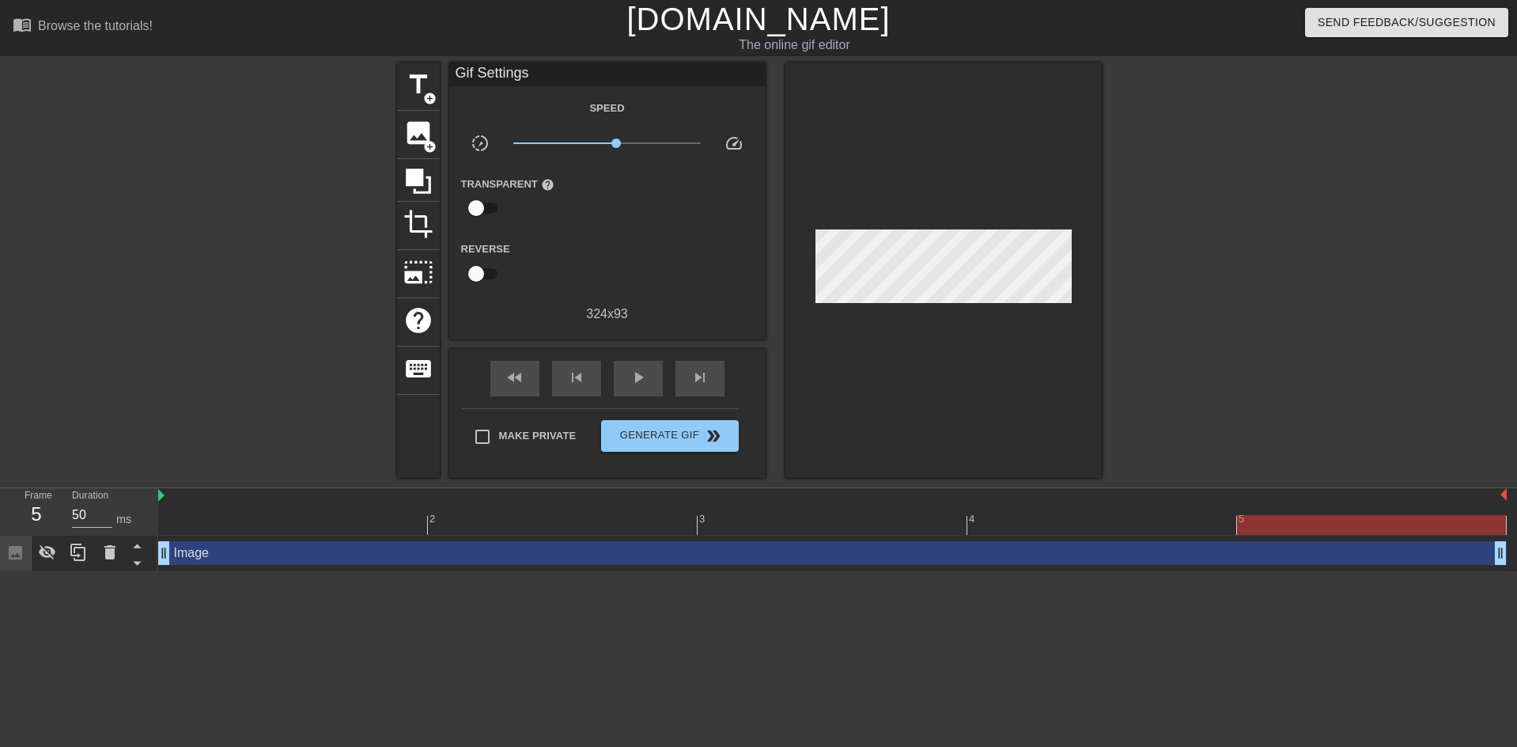
click at [805, 263] on div at bounding box center [944, 269] width 316 height 415
click at [426, 146] on span "add_circle" at bounding box center [429, 146] width 13 height 13
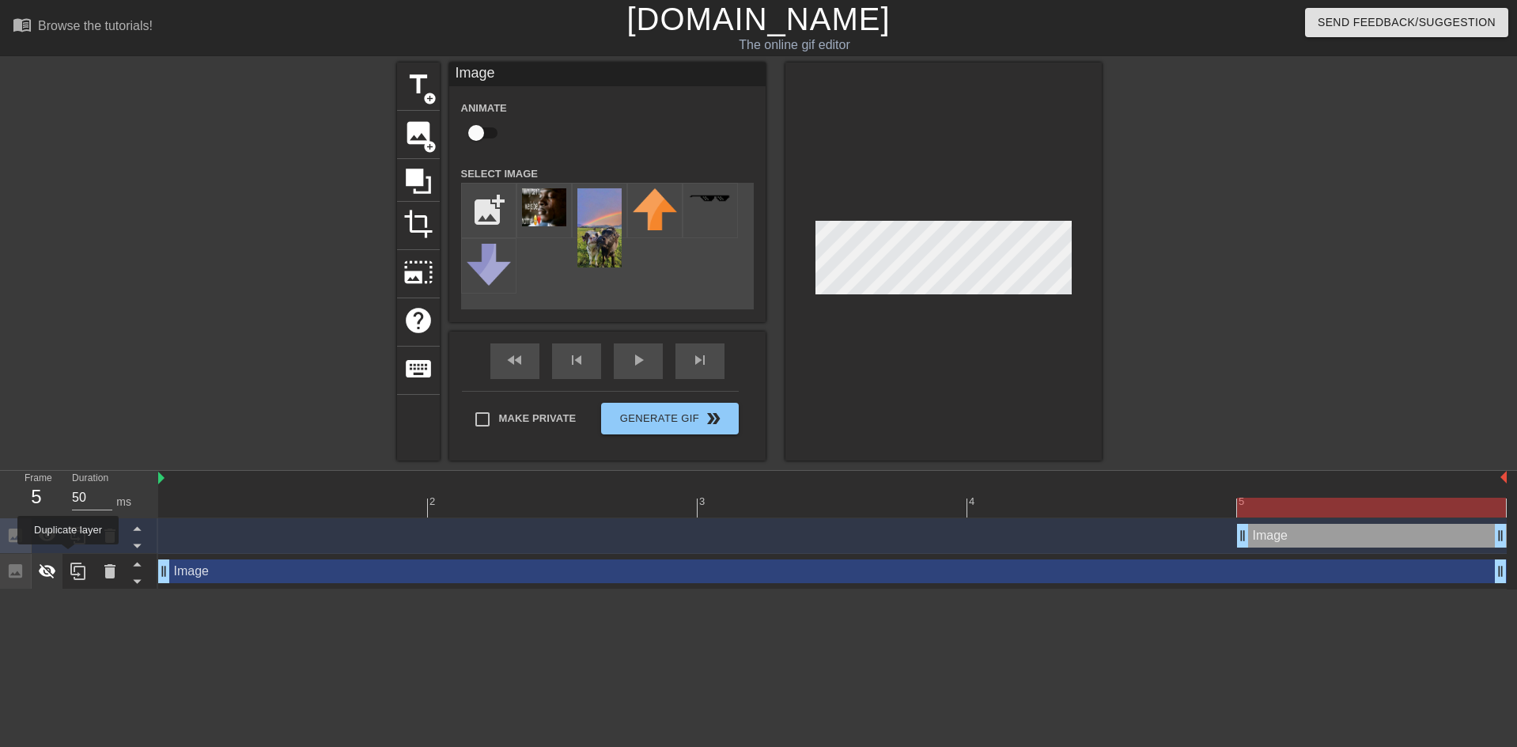
click at [51, 572] on icon at bounding box center [47, 571] width 19 height 19
click at [105, 540] on icon at bounding box center [109, 535] width 11 height 14
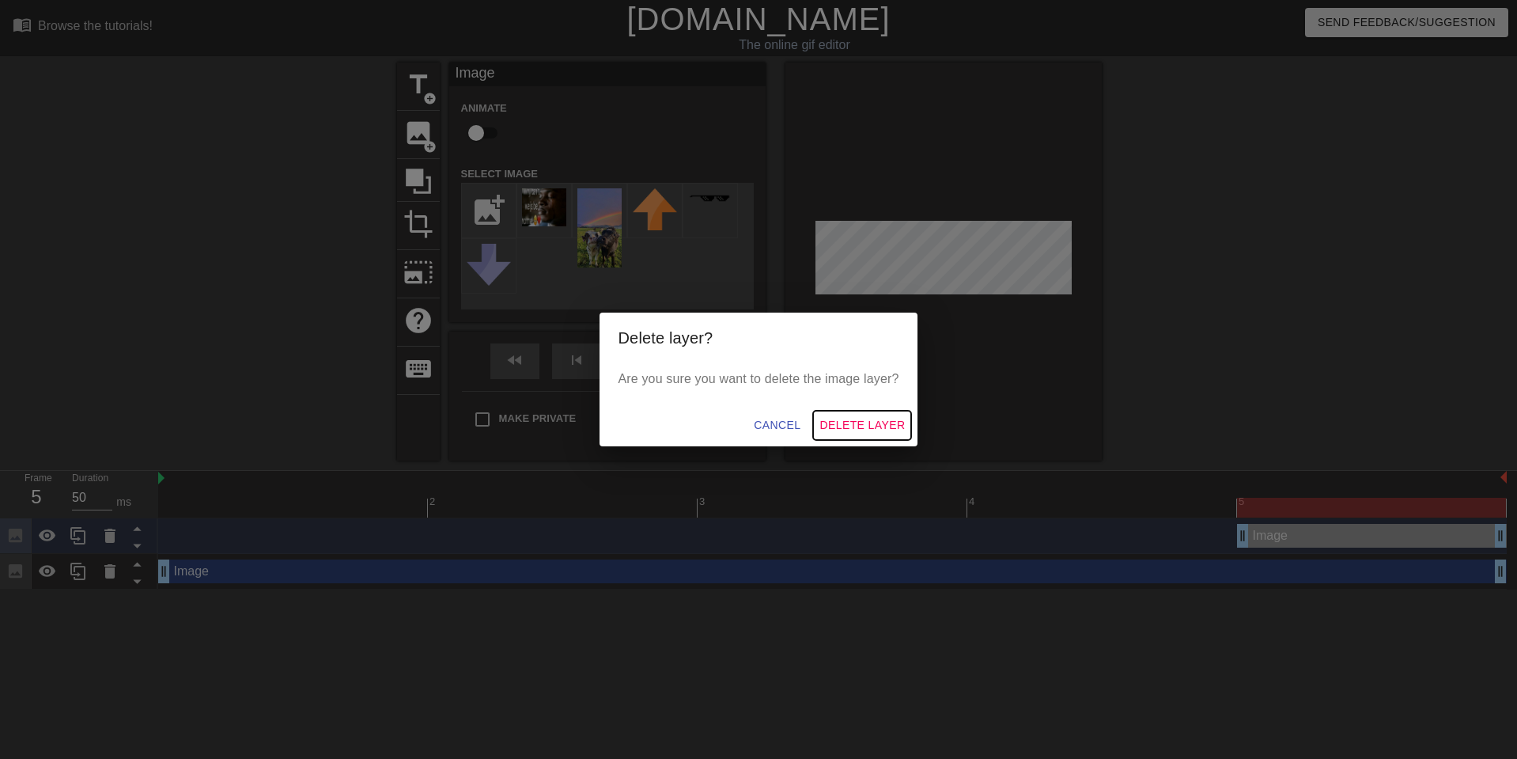
click at [897, 425] on span "Delete Layer" at bounding box center [862, 425] width 85 height 20
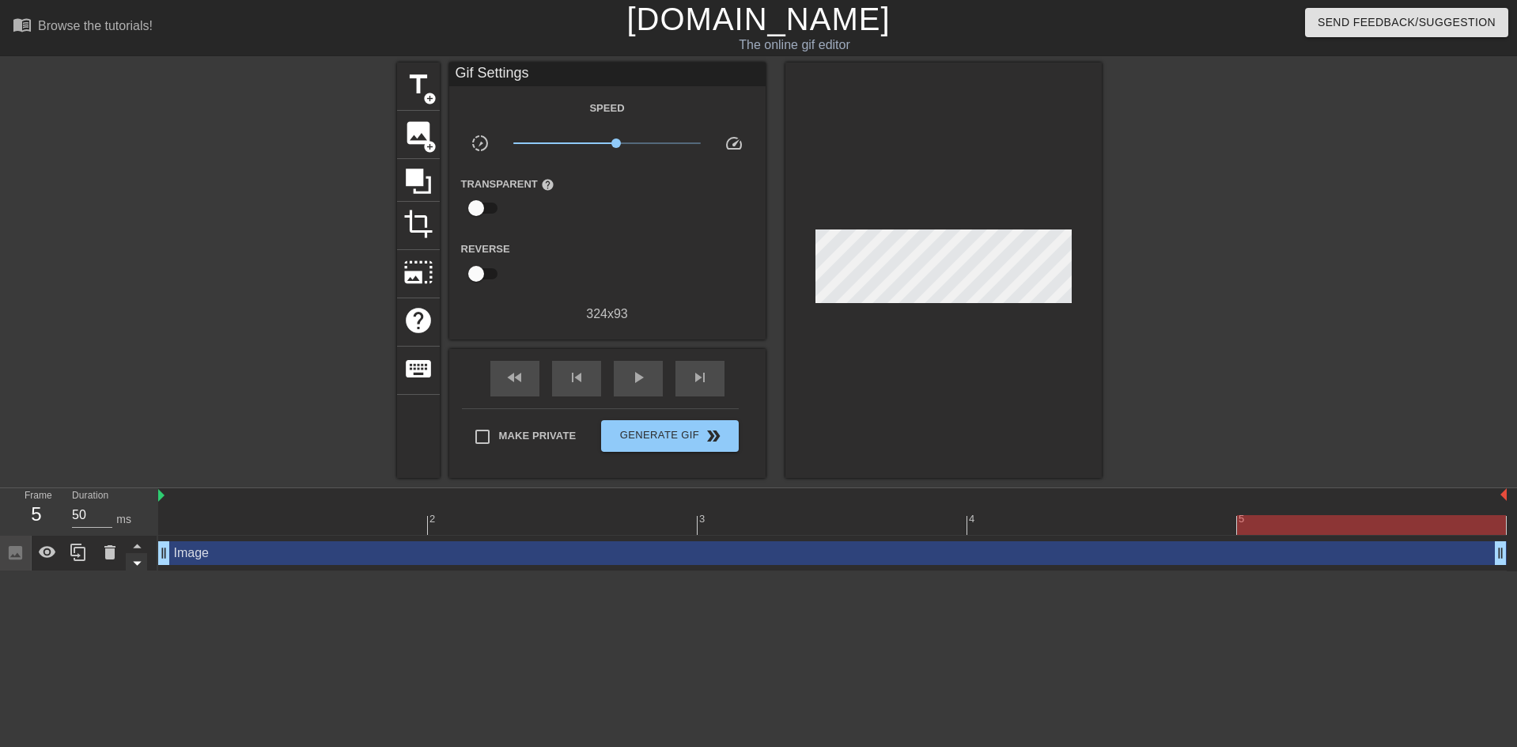
click at [137, 554] on icon at bounding box center [137, 563] width 20 height 20
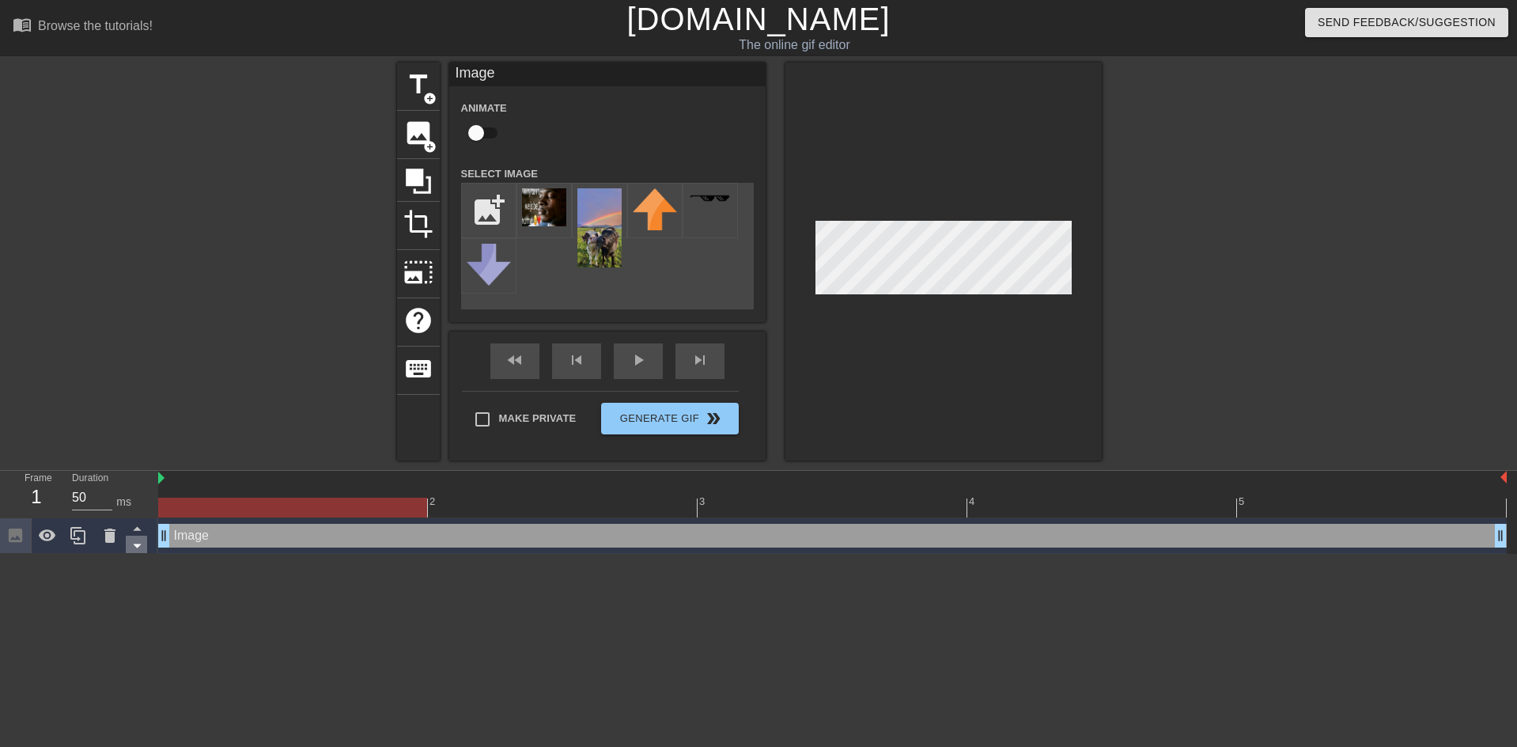
drag, startPoint x: 161, startPoint y: 536, endPoint x: 129, endPoint y: 536, distance: 31.6
click at [123, 537] on div "Frame 1 Duration 50 ms 2 3 4 5 Image drag_handle drag_handle" at bounding box center [758, 512] width 1517 height 83
click at [67, 497] on div "Duration 50 ms" at bounding box center [107, 494] width 95 height 46
click at [129, 528] on icon at bounding box center [137, 528] width 20 height 20
click at [134, 539] on icon at bounding box center [137, 546] width 20 height 20
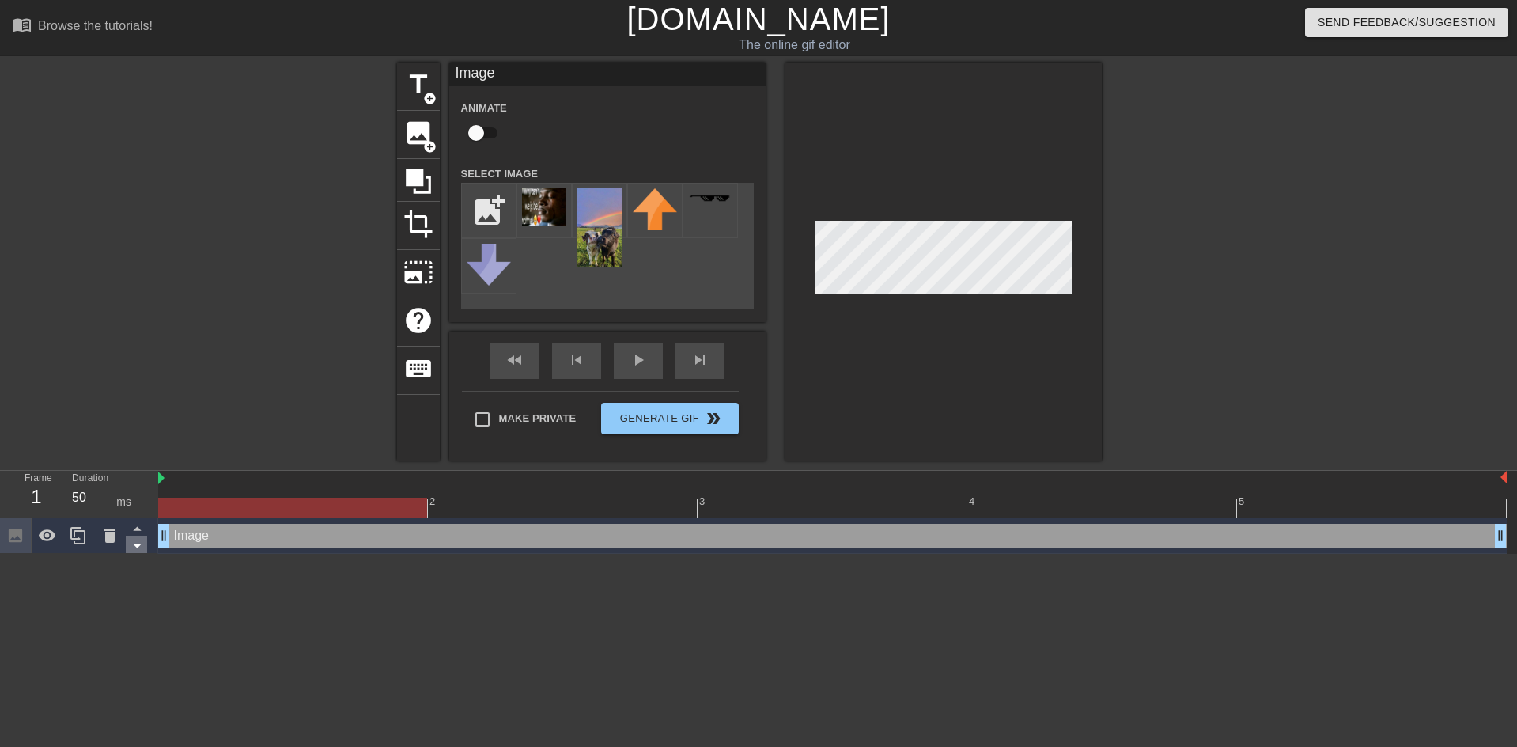
click at [134, 539] on icon at bounding box center [137, 546] width 20 height 20
click at [928, 301] on div at bounding box center [944, 261] width 316 height 398
click at [891, 305] on div at bounding box center [944, 261] width 316 height 398
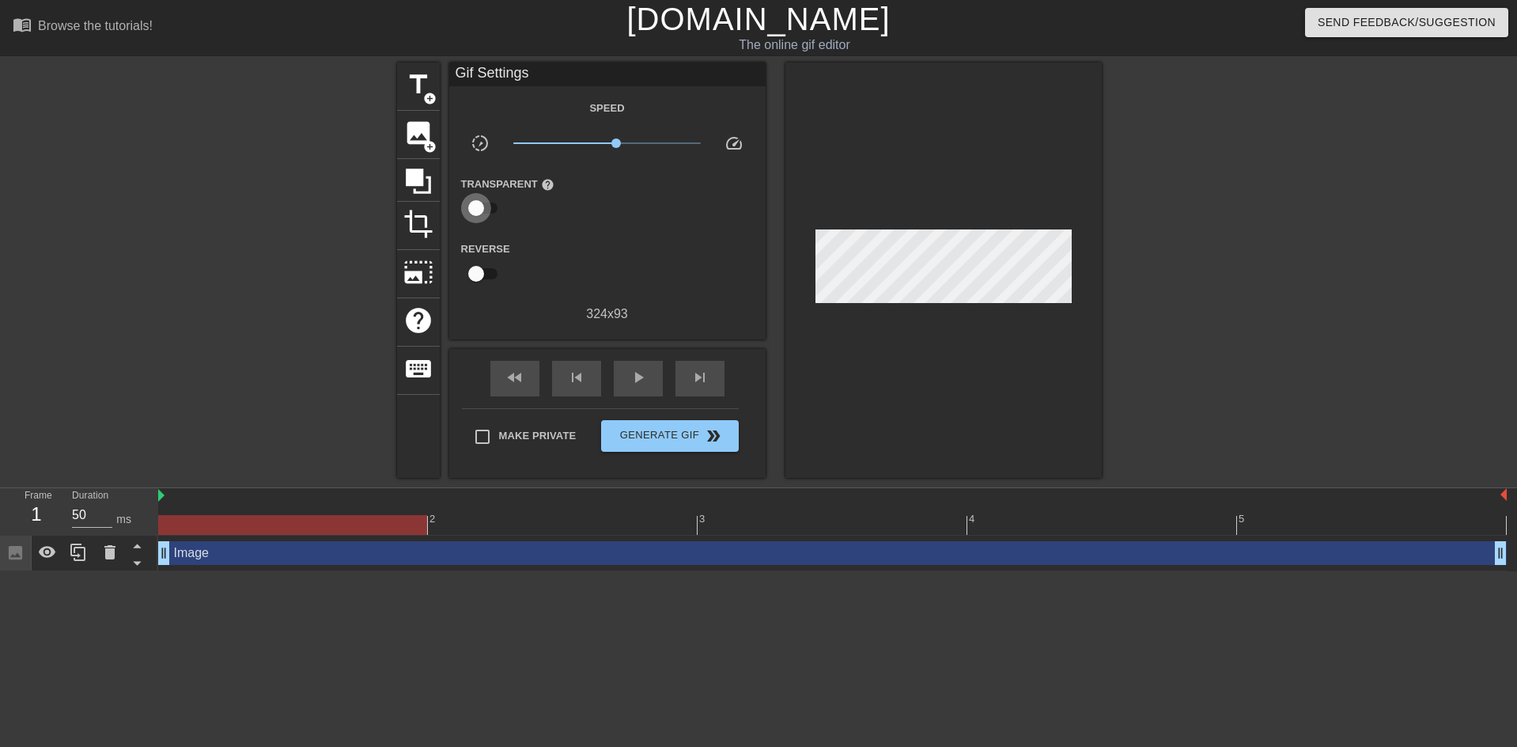
click at [484, 205] on input "checkbox" at bounding box center [476, 208] width 90 height 30
click at [484, 205] on input "checkbox" at bounding box center [491, 208] width 90 height 30
checkbox input "false"
click at [865, 311] on div at bounding box center [944, 269] width 316 height 415
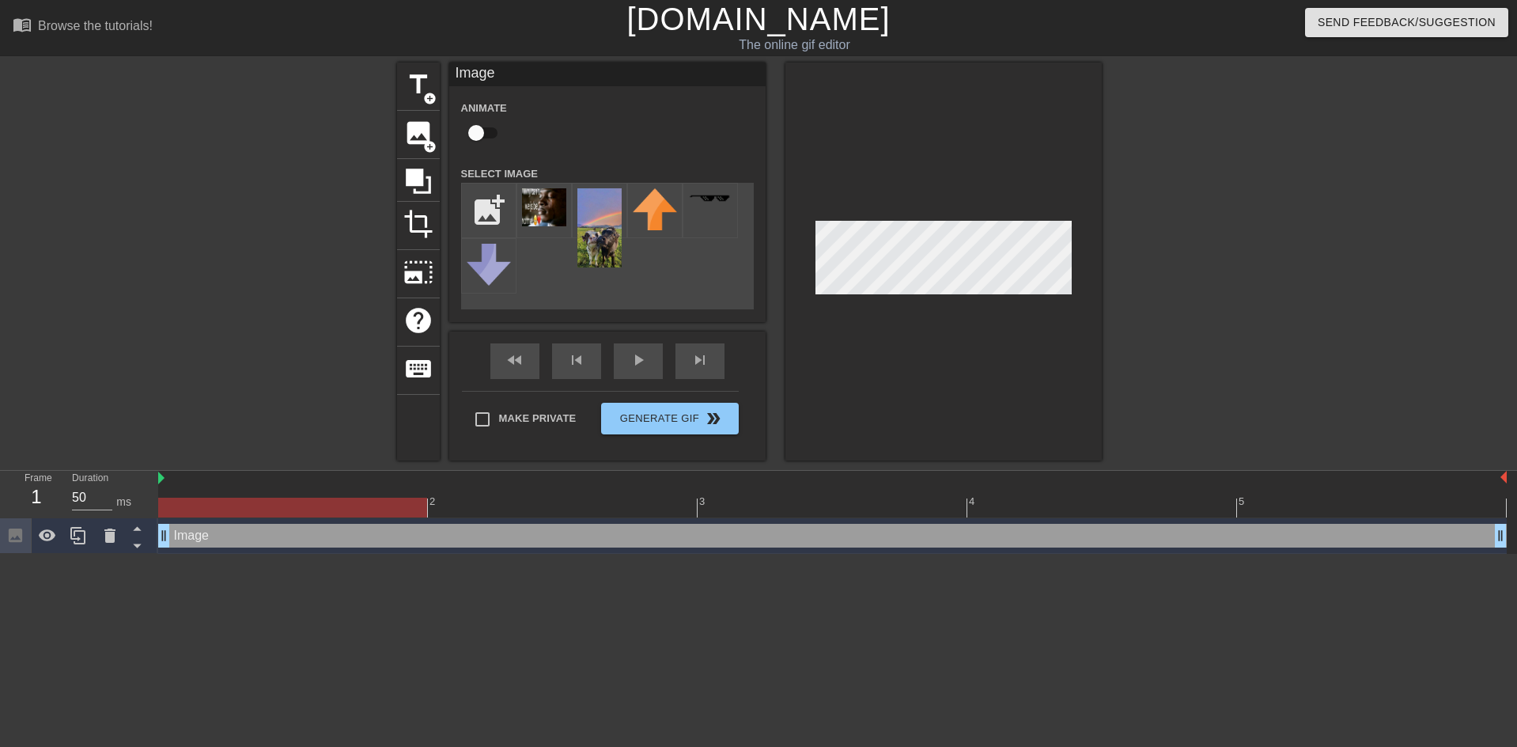
click at [903, 312] on div at bounding box center [944, 261] width 316 height 398
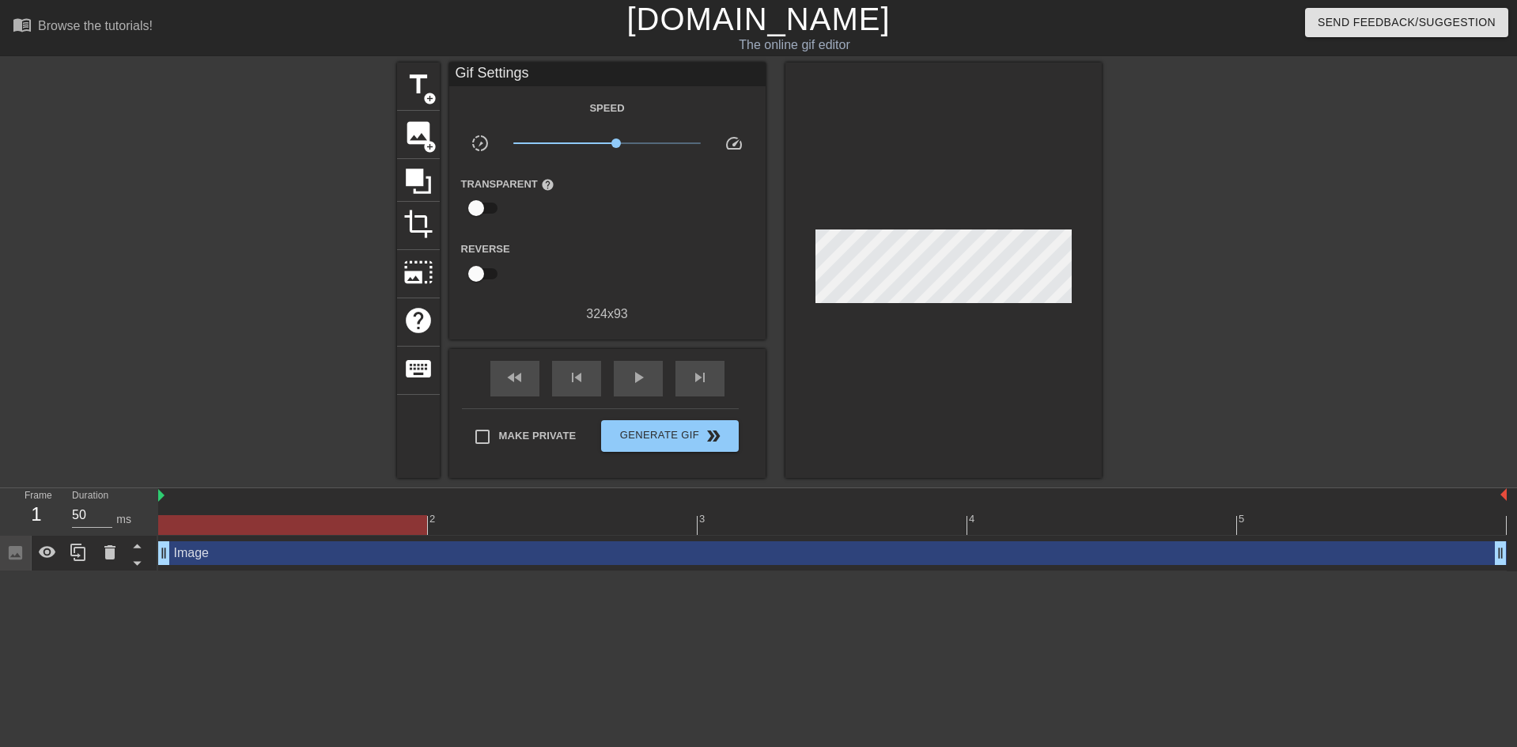
click at [903, 312] on div at bounding box center [944, 269] width 316 height 415
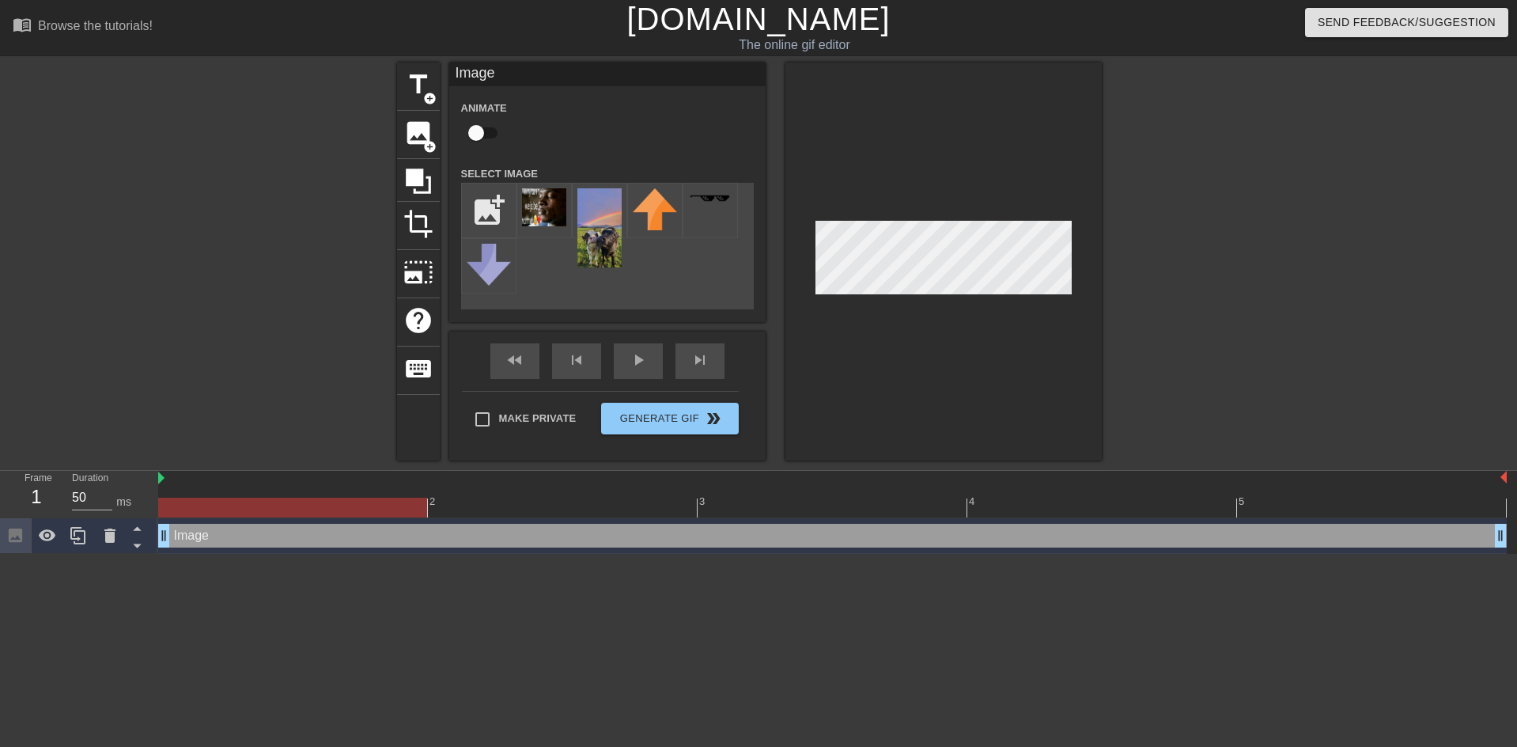
click at [866, 194] on div at bounding box center [944, 261] width 316 height 398
click at [1037, 316] on div at bounding box center [944, 261] width 316 height 398
click at [964, 167] on div at bounding box center [944, 261] width 316 height 398
click at [982, 305] on div at bounding box center [944, 261] width 316 height 398
click at [491, 131] on input "checkbox" at bounding box center [476, 133] width 90 height 30
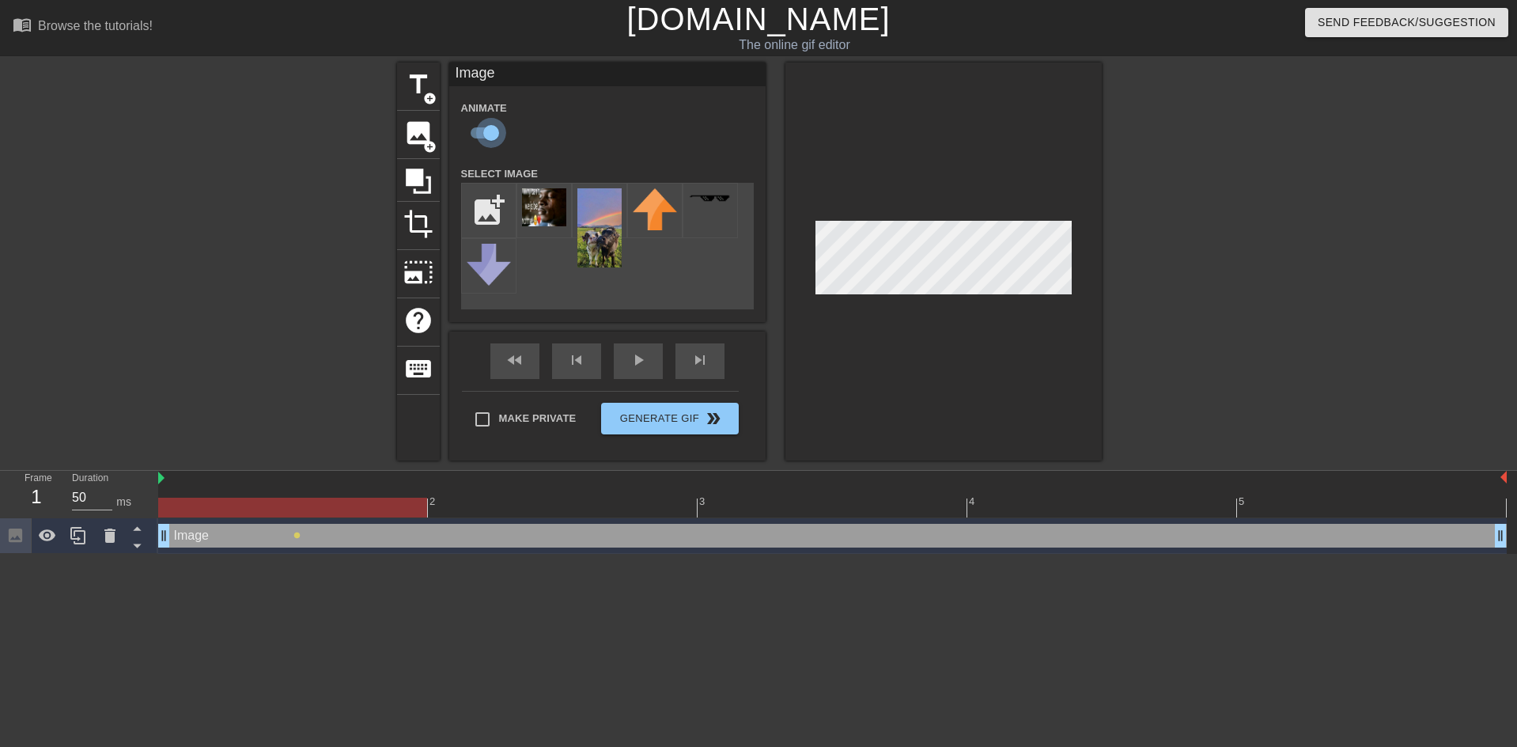
click at [491, 131] on input "checkbox" at bounding box center [491, 133] width 90 height 30
checkbox input "false"
drag, startPoint x: 857, startPoint y: 164, endPoint x: 858, endPoint y: 154, distance: 9.6
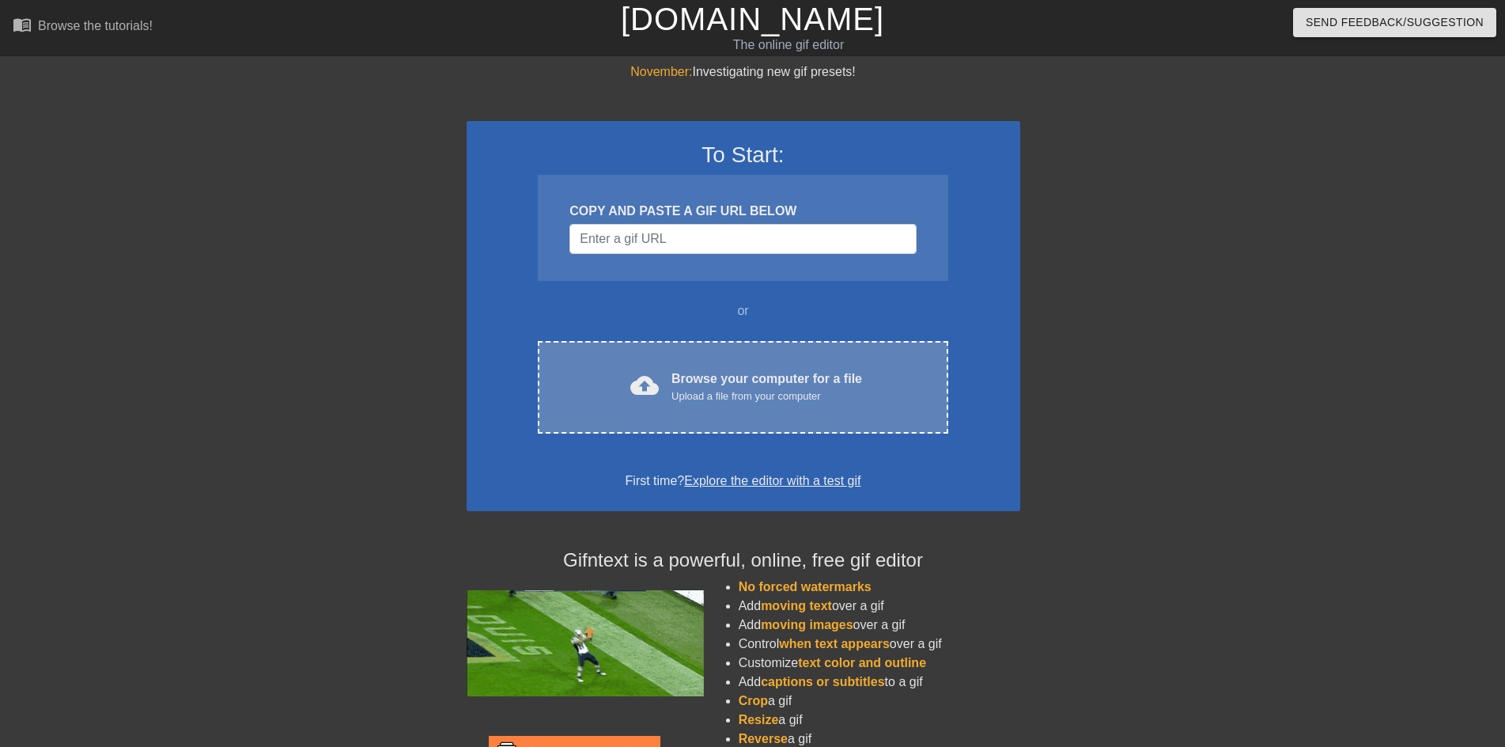
click at [759, 384] on div "Browse your computer for a file Upload a file from your computer" at bounding box center [767, 386] width 191 height 35
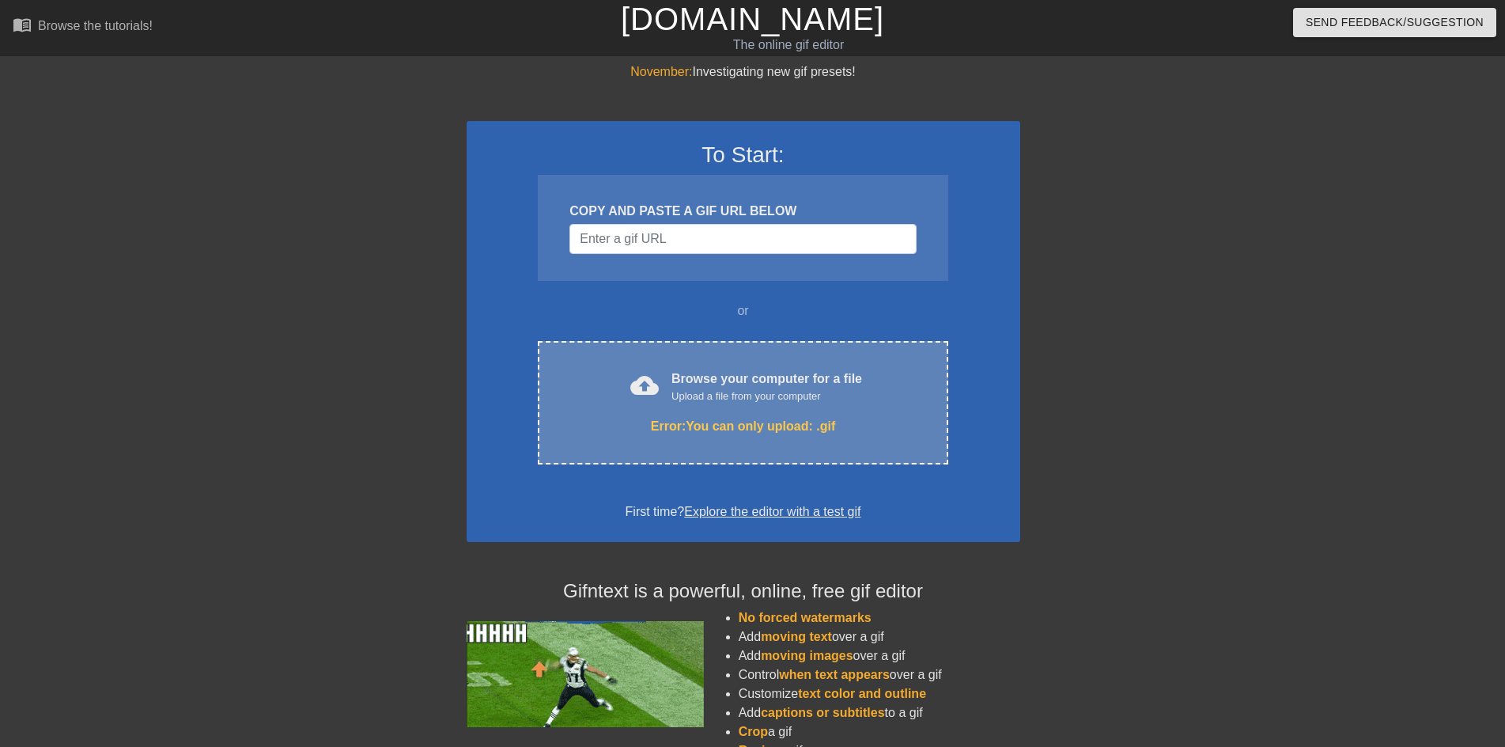
click at [831, 374] on div "Browse your computer for a file Upload a file from your computer" at bounding box center [767, 386] width 191 height 35
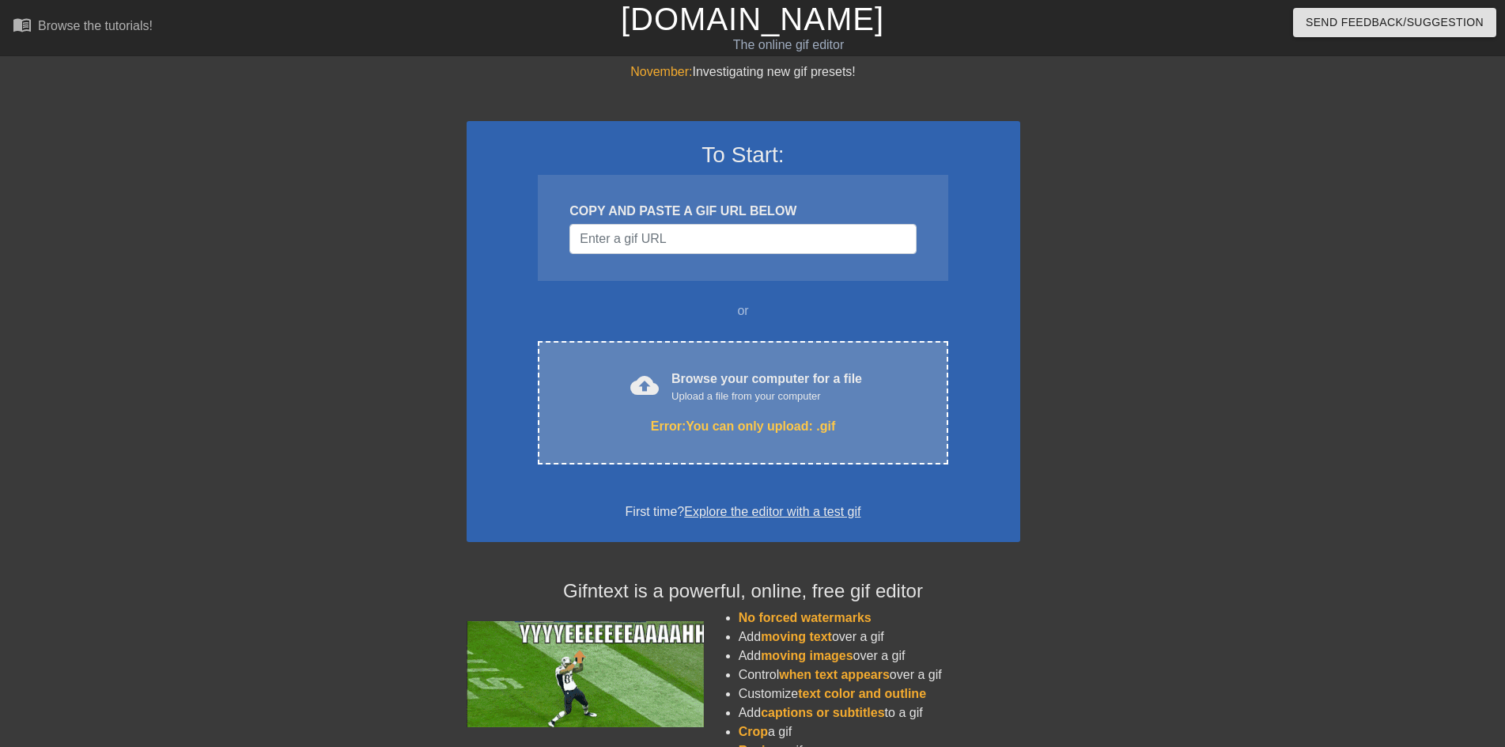
click at [752, 445] on div "cloud_upload Browse your computer for a file Upload a file from your computer E…" at bounding box center [743, 402] width 410 height 123
